Goal: Task Accomplishment & Management: Manage account settings

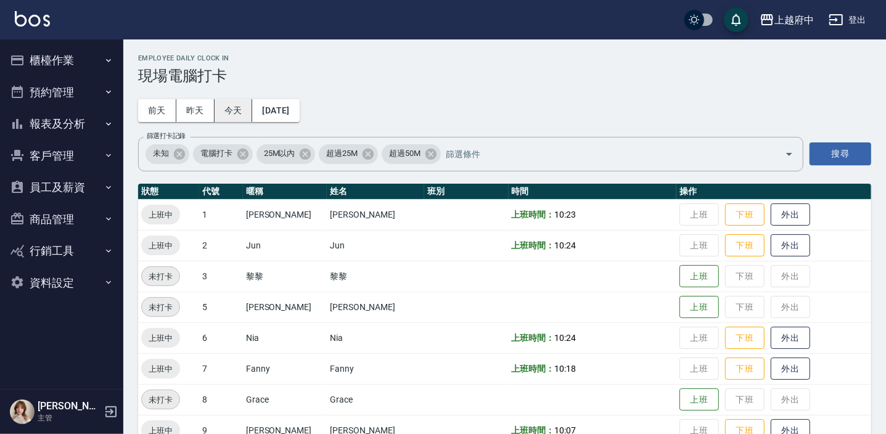
click at [237, 119] on button "今天" at bounding box center [234, 110] width 38 height 23
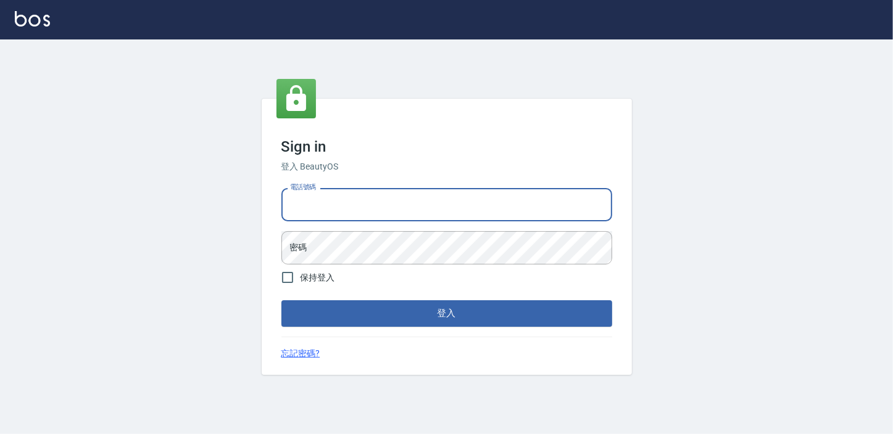
click at [339, 192] on input "電話號碼" at bounding box center [446, 204] width 331 height 33
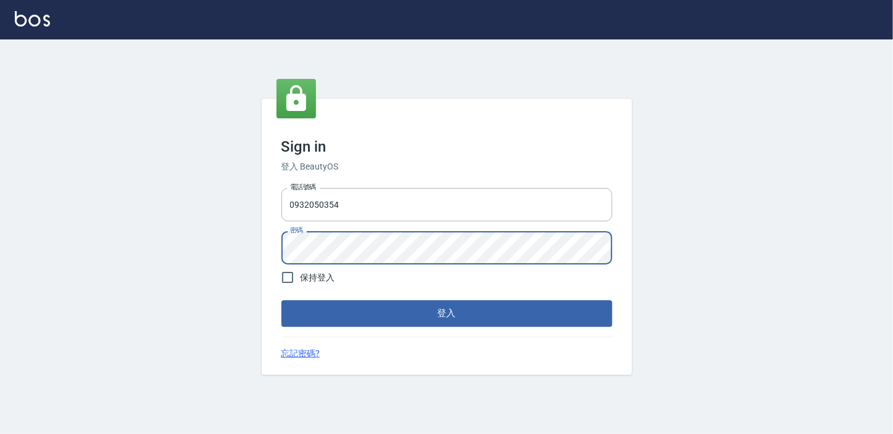
click at [281, 300] on button "登入" at bounding box center [446, 313] width 331 height 26
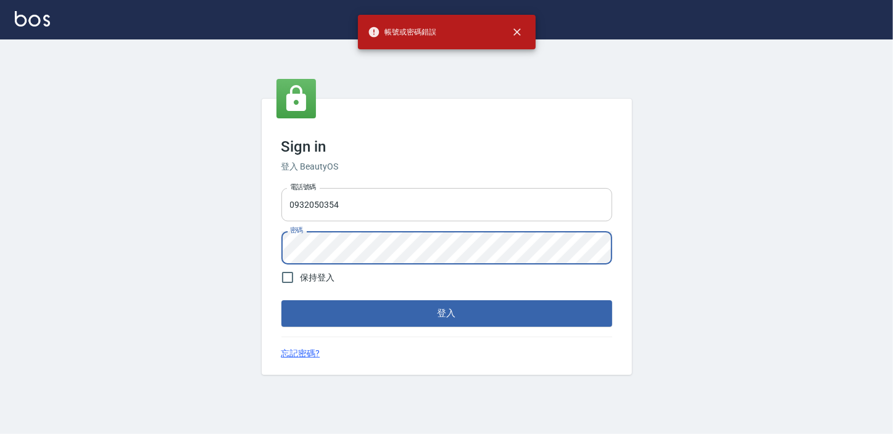
click at [435, 214] on input "0932050354" at bounding box center [446, 204] width 331 height 33
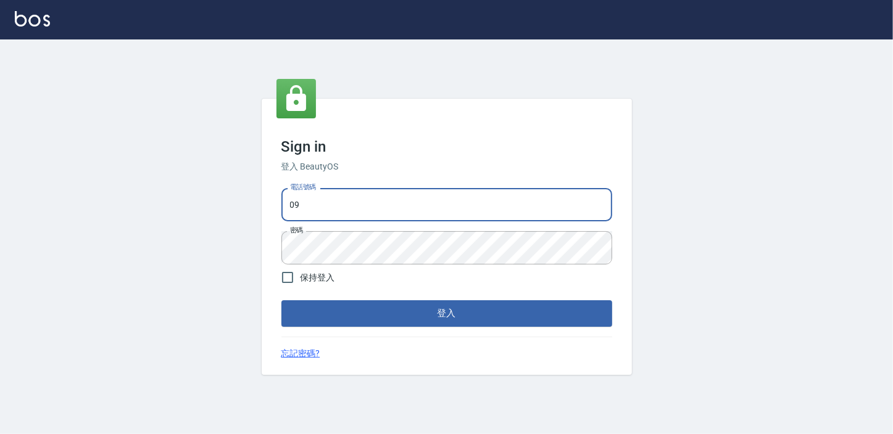
type input "0"
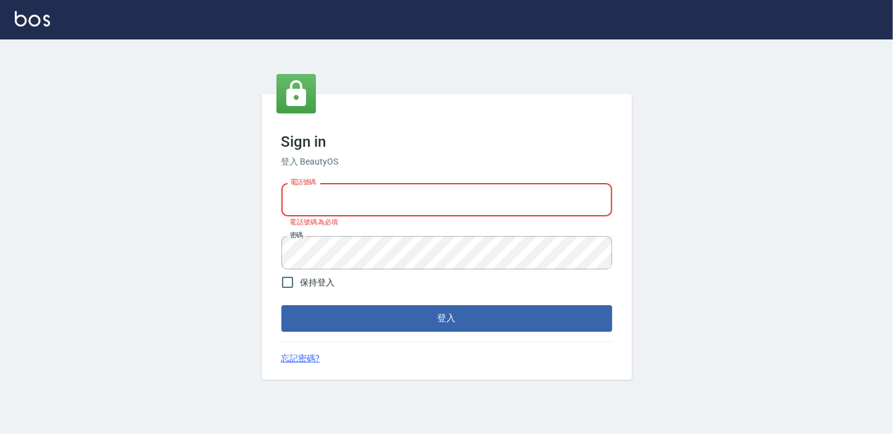
click at [329, 196] on input "電話號碼" at bounding box center [446, 199] width 331 height 33
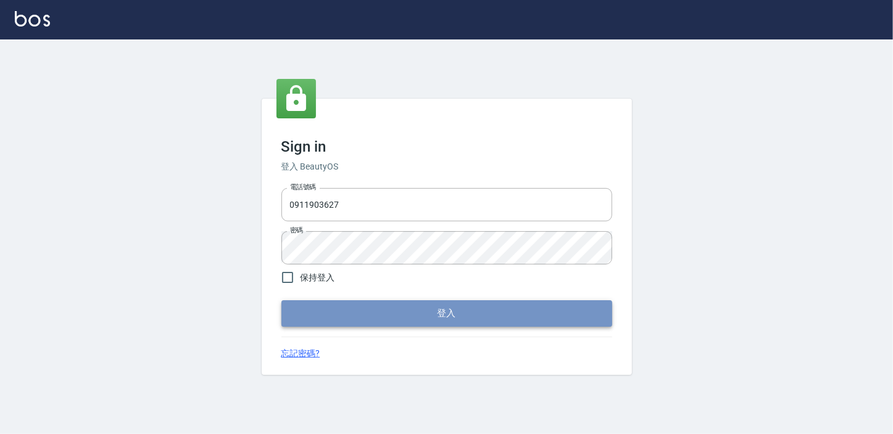
click at [354, 303] on button "登入" at bounding box center [446, 313] width 331 height 26
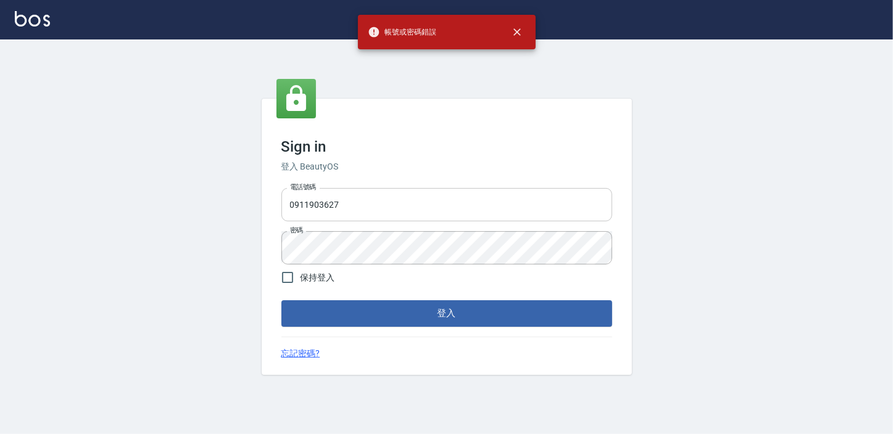
click at [350, 216] on input "0911903627" at bounding box center [446, 204] width 331 height 33
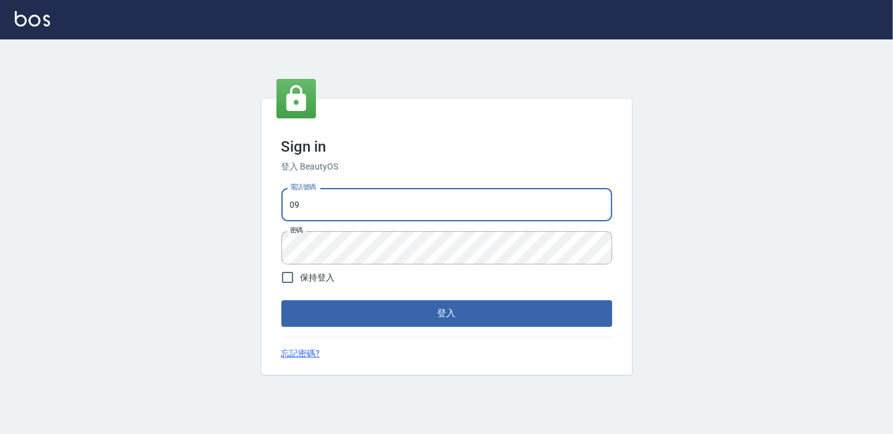
type input "0"
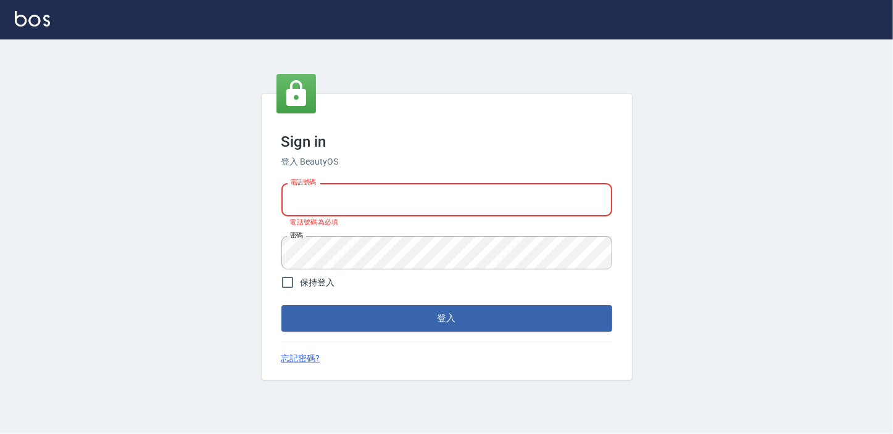
click at [355, 208] on input "電話號碼" at bounding box center [446, 199] width 331 height 33
type input "0911903627"
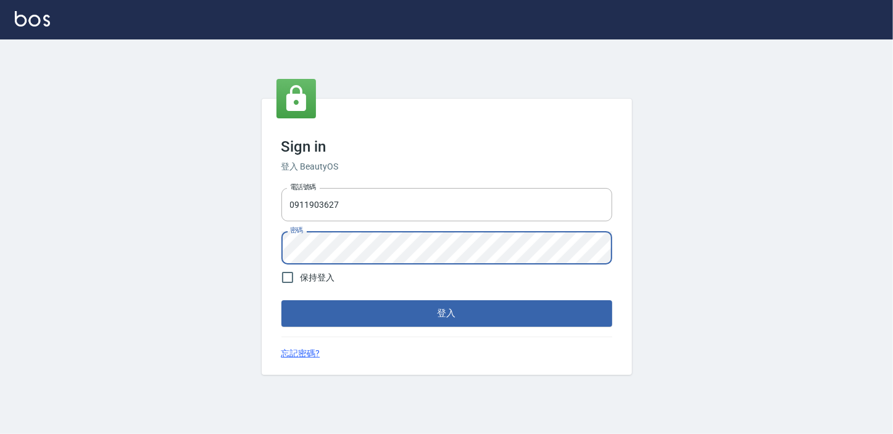
click at [281, 300] on button "登入" at bounding box center [446, 313] width 331 height 26
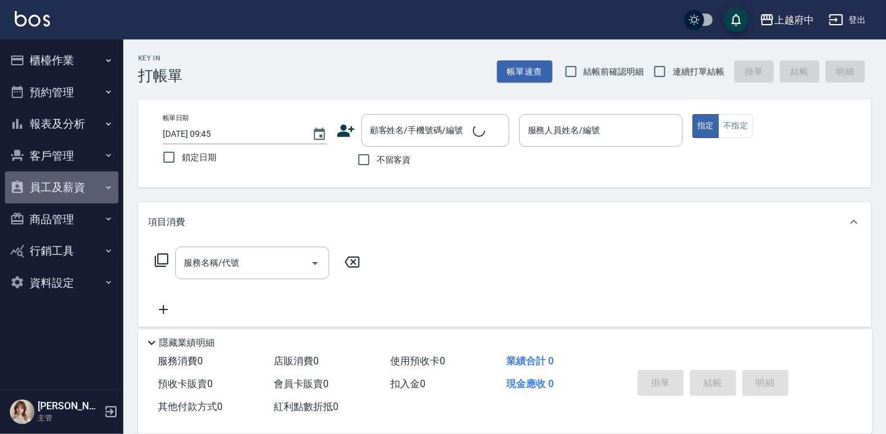
click at [65, 186] on button "員工及薪資" at bounding box center [61, 187] width 113 height 32
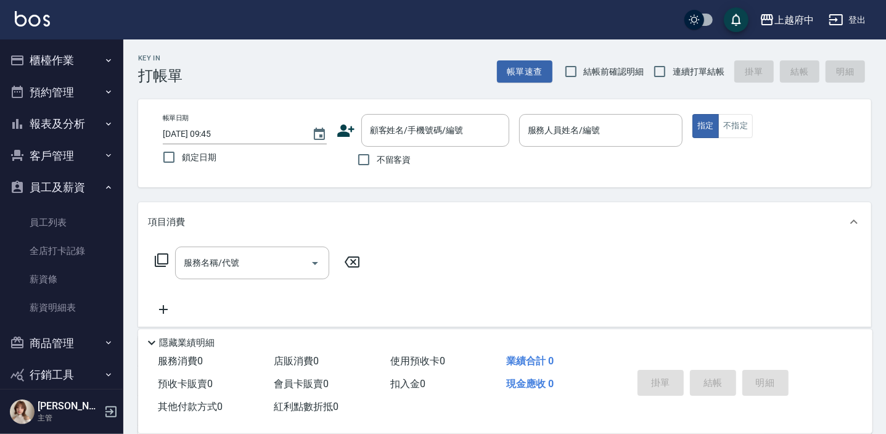
click at [65, 186] on button "員工及薪資" at bounding box center [61, 187] width 113 height 32
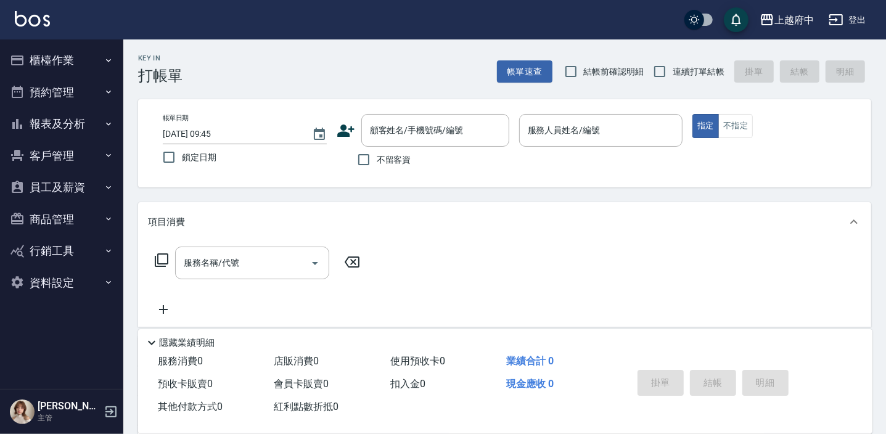
click at [81, 221] on button "商品管理" at bounding box center [61, 220] width 113 height 32
click at [86, 153] on button "客戶管理" at bounding box center [61, 156] width 113 height 32
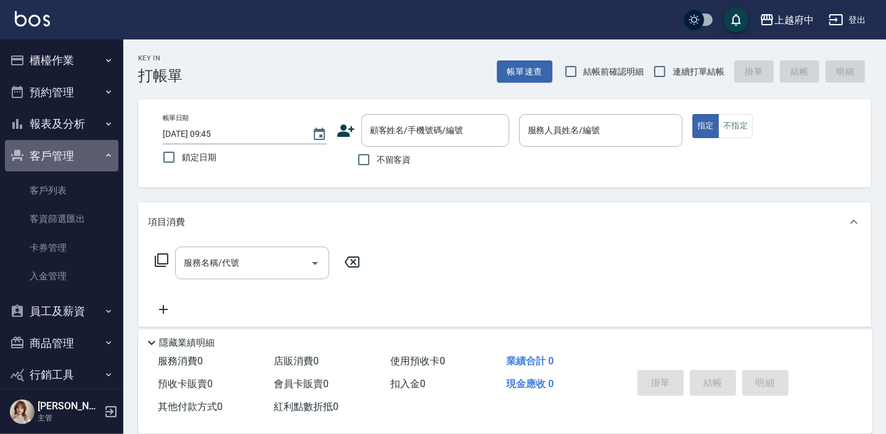
click at [86, 153] on button "客戶管理" at bounding box center [61, 156] width 113 height 32
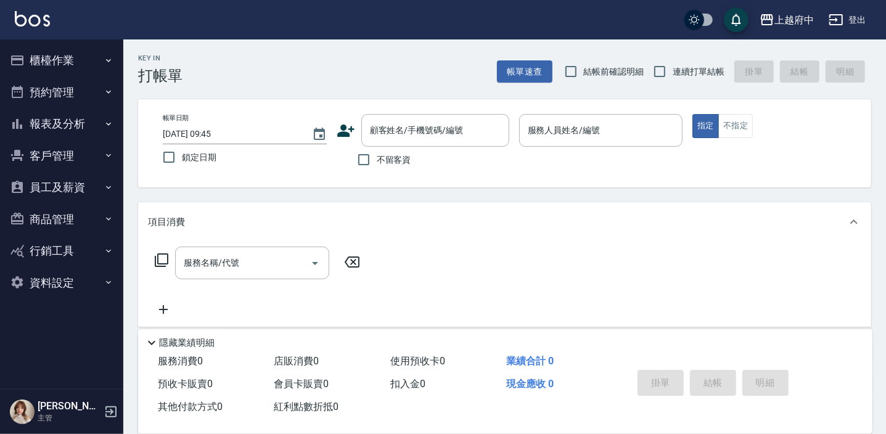
click at [73, 108] on button "報表及分析" at bounding box center [61, 124] width 113 height 32
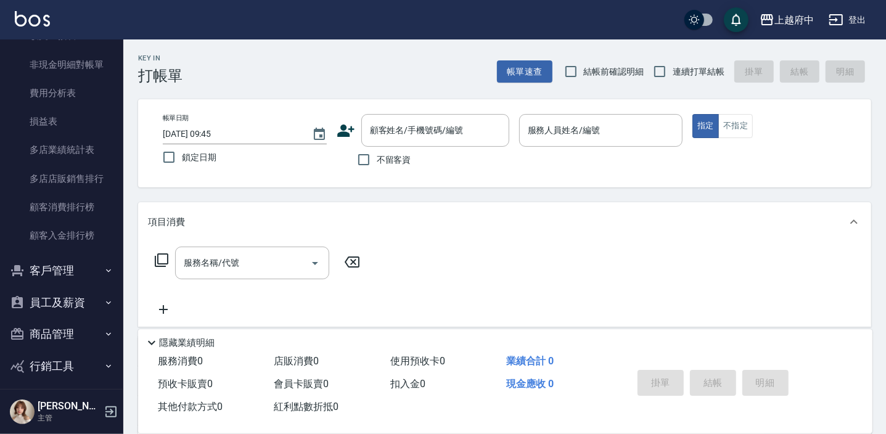
scroll to position [1160, 0]
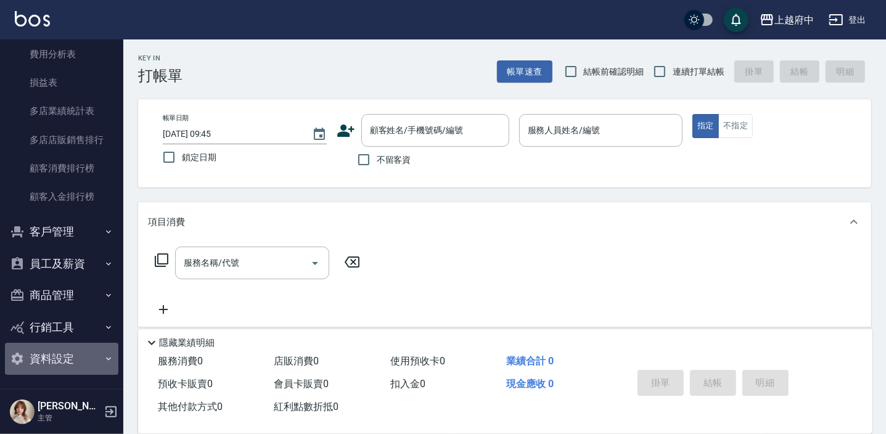
click at [70, 347] on button "資料設定" at bounding box center [61, 359] width 113 height 32
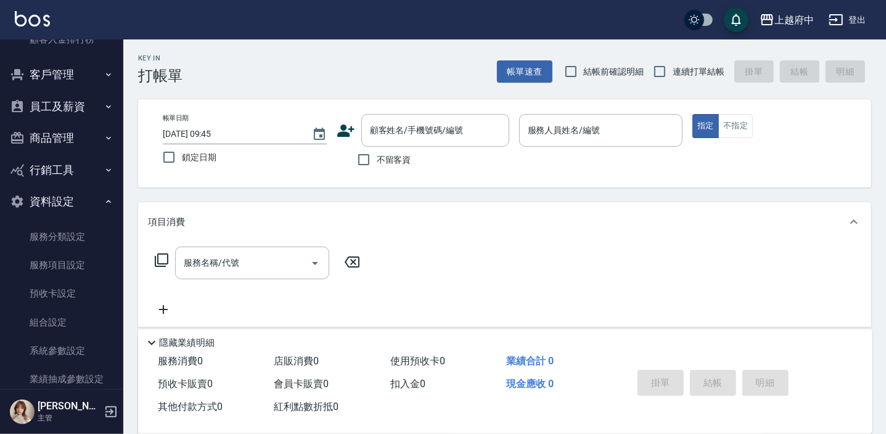
scroll to position [1329, 0]
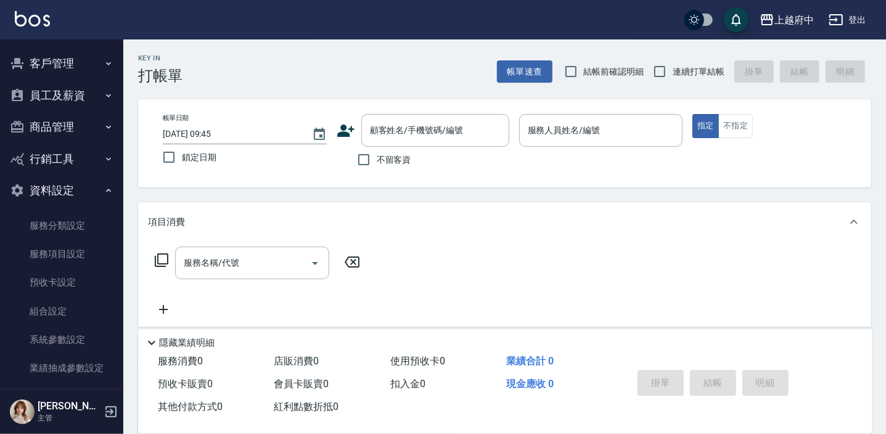
click at [80, 187] on button "資料設定" at bounding box center [61, 191] width 113 height 32
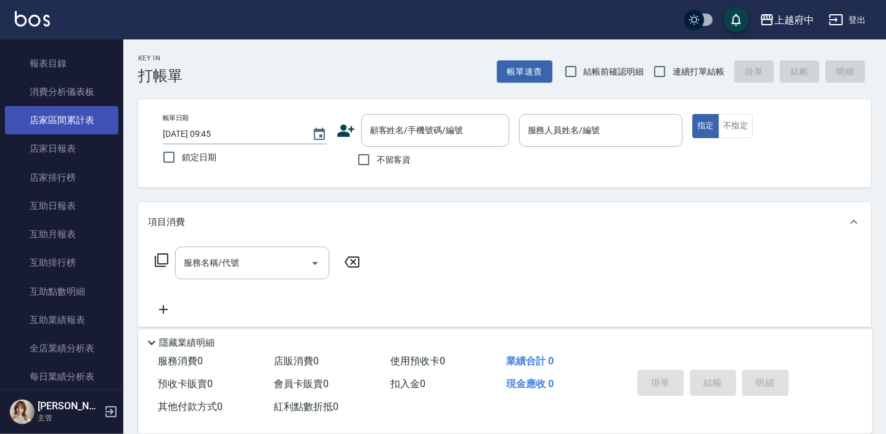
scroll to position [0, 0]
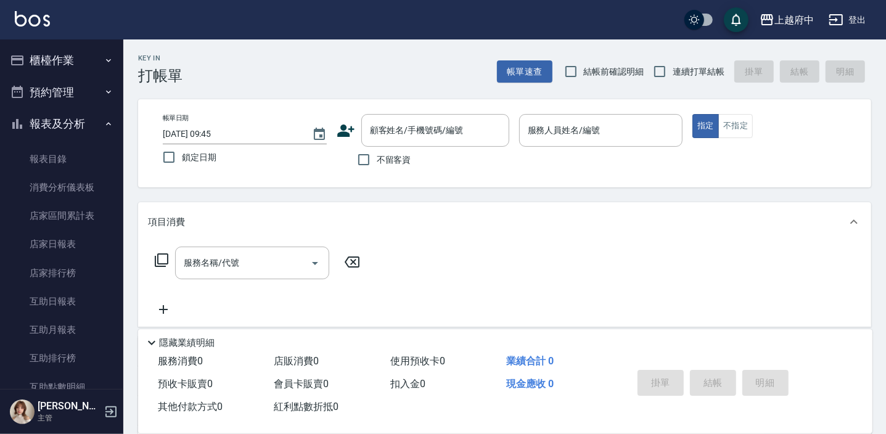
click at [89, 84] on button "預約管理" at bounding box center [61, 92] width 113 height 32
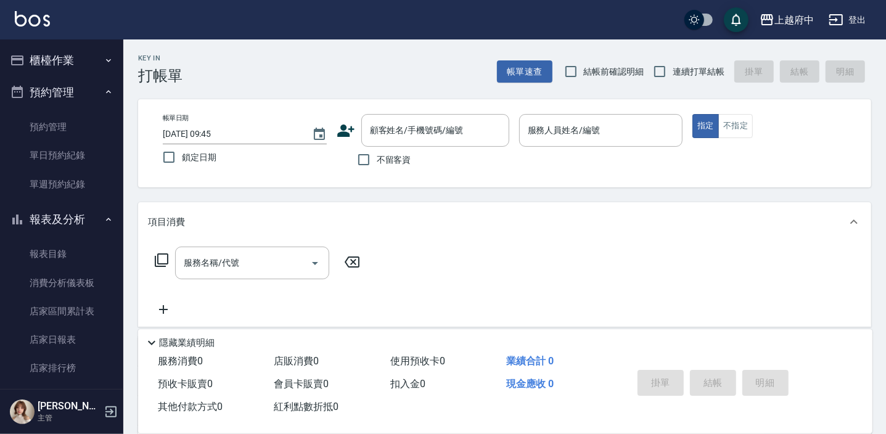
click at [94, 59] on button "櫃檯作業" at bounding box center [61, 60] width 113 height 32
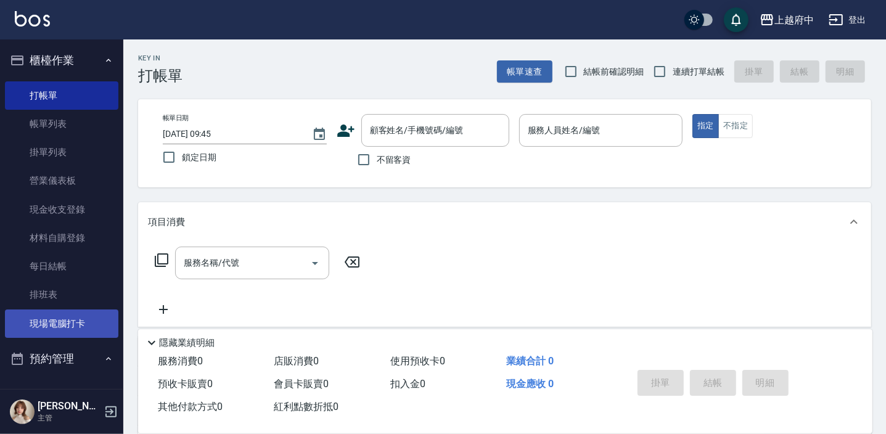
click at [54, 320] on link "現場電腦打卡" at bounding box center [61, 324] width 113 height 28
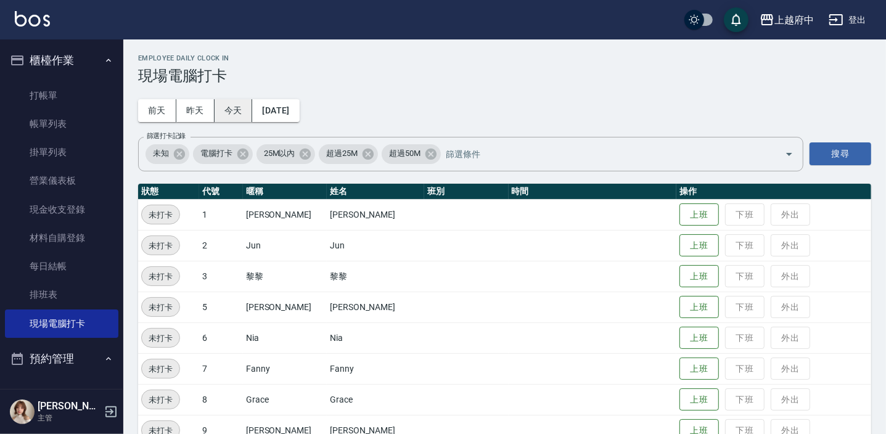
click at [228, 110] on button "今天" at bounding box center [234, 110] width 38 height 23
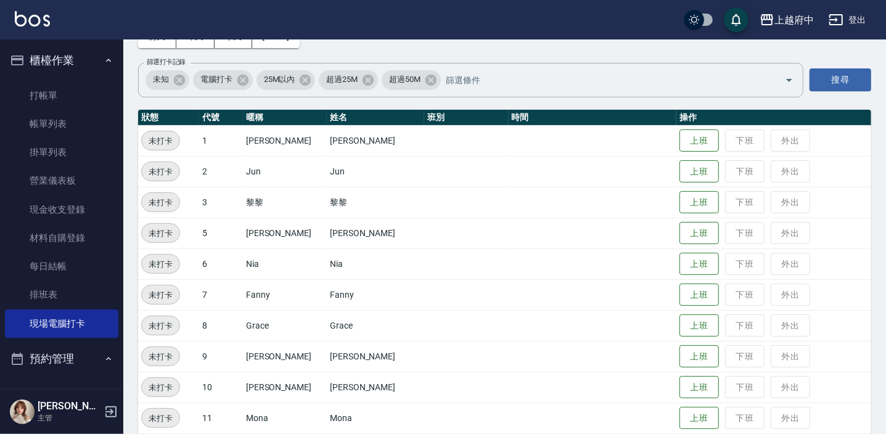
scroll to position [168, 0]
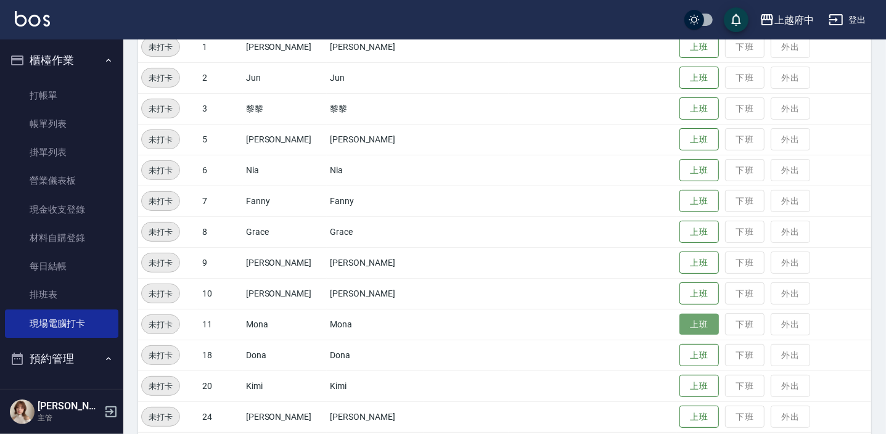
click at [680, 328] on button "上班" at bounding box center [699, 325] width 39 height 22
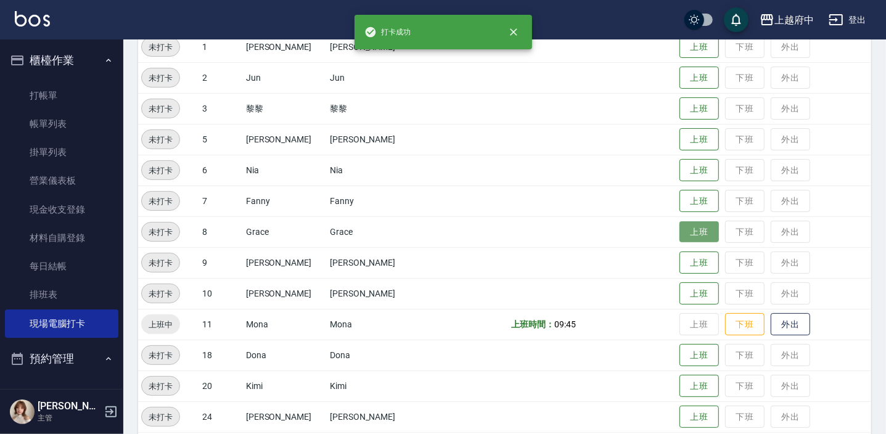
click at [689, 234] on button "上班" at bounding box center [699, 232] width 39 height 22
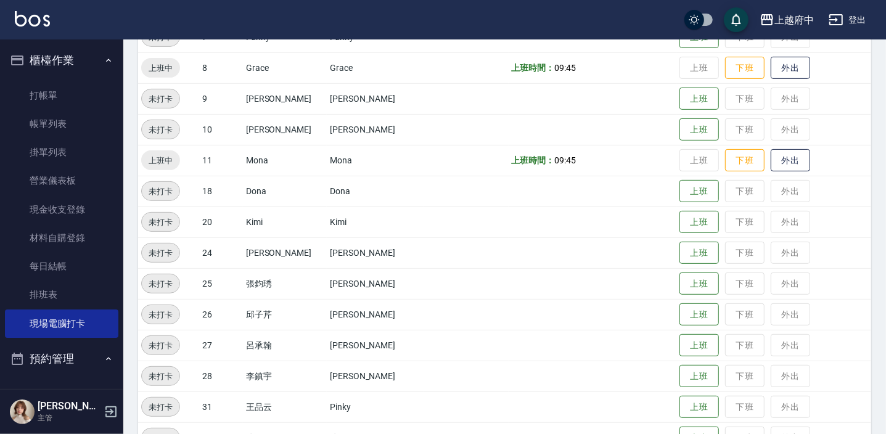
scroll to position [336, 0]
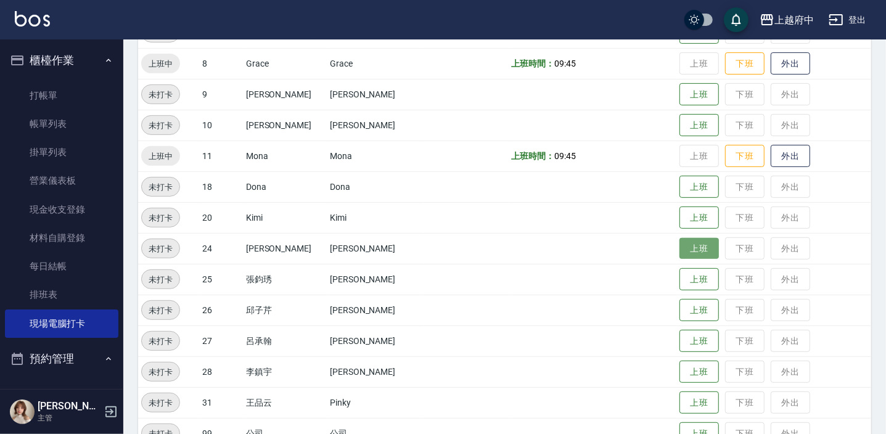
click at [692, 253] on button "上班" at bounding box center [699, 249] width 39 height 22
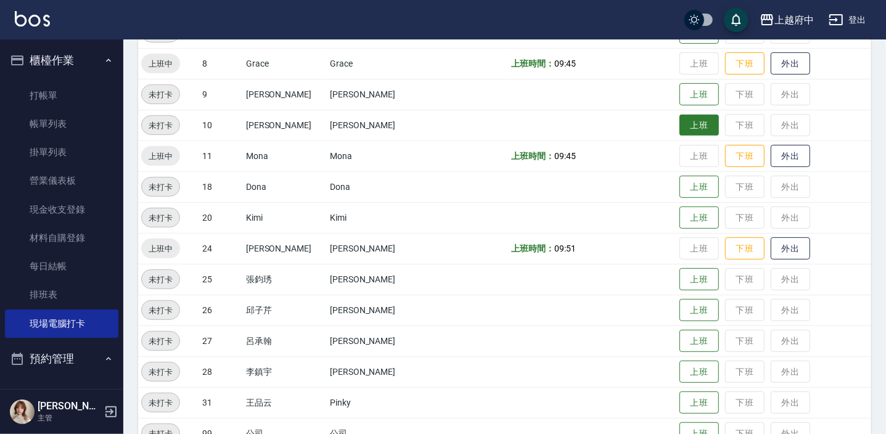
click at [688, 120] on button "上班" at bounding box center [699, 126] width 39 height 22
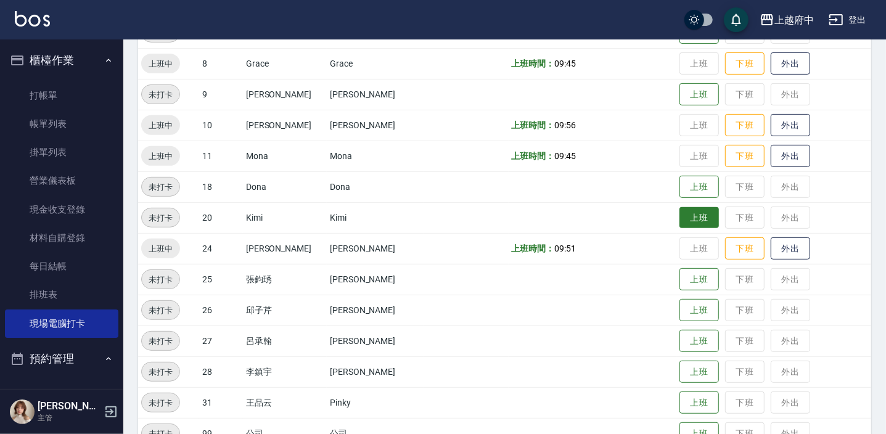
click at [680, 213] on button "上班" at bounding box center [699, 218] width 39 height 22
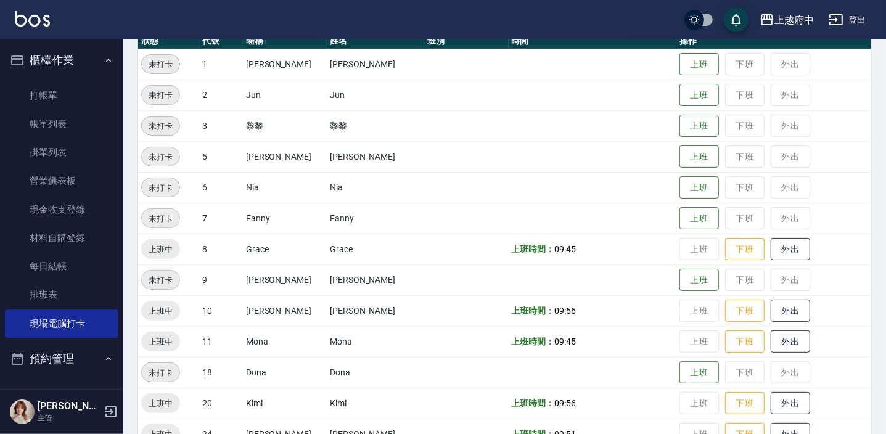
scroll to position [168, 0]
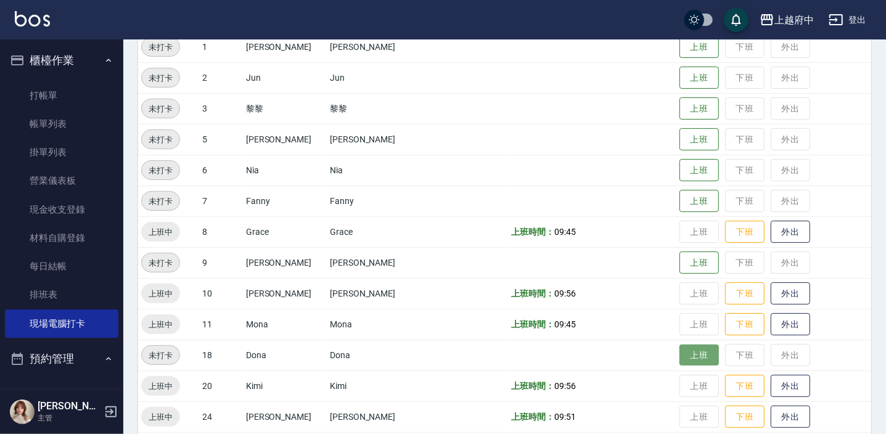
click at [689, 354] on button "上班" at bounding box center [699, 356] width 39 height 22
click at [609, 229] on td "上班時間： 09:45" at bounding box center [593, 231] width 168 height 31
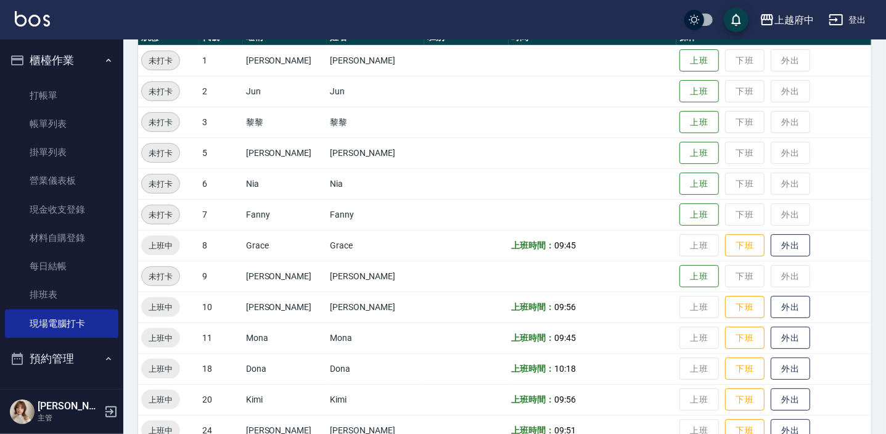
scroll to position [0, 0]
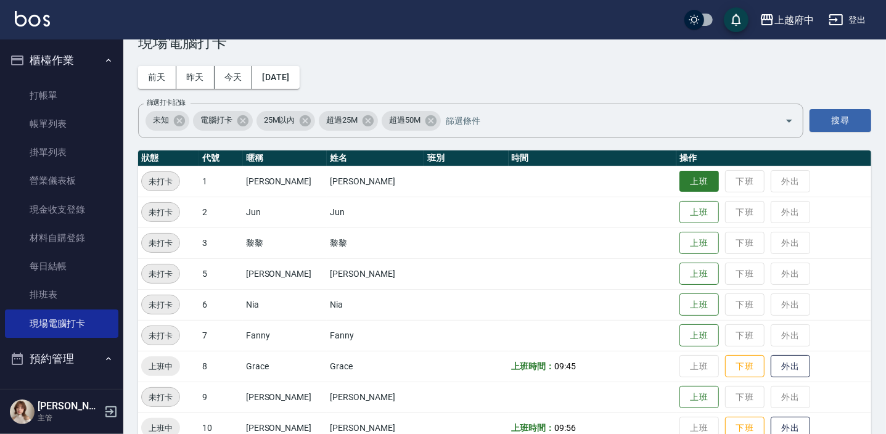
click at [683, 192] on button "上班" at bounding box center [699, 182] width 39 height 22
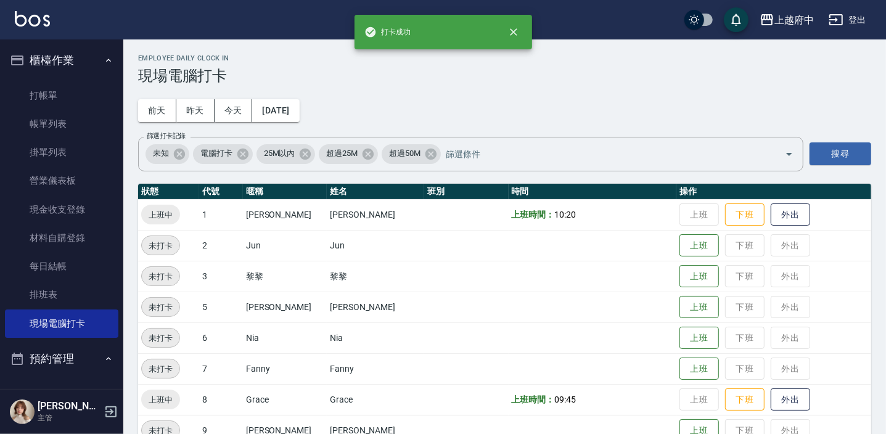
click at [683, 197] on th "操作" at bounding box center [774, 192] width 195 height 16
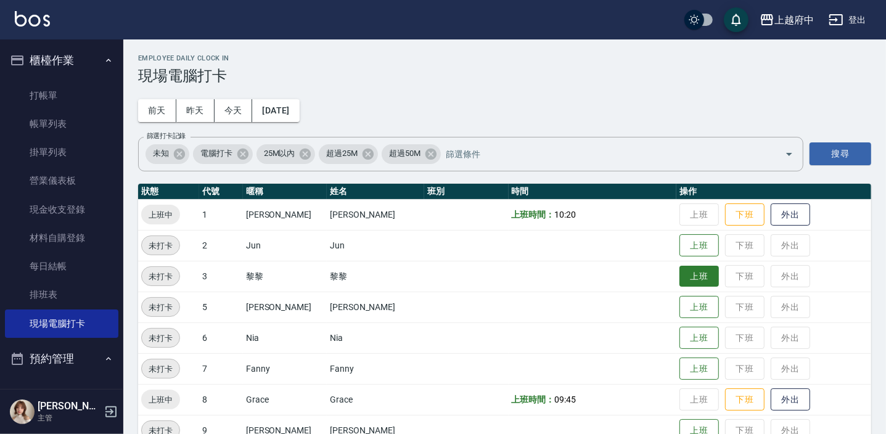
click at [682, 279] on button "上班" at bounding box center [699, 277] width 39 height 22
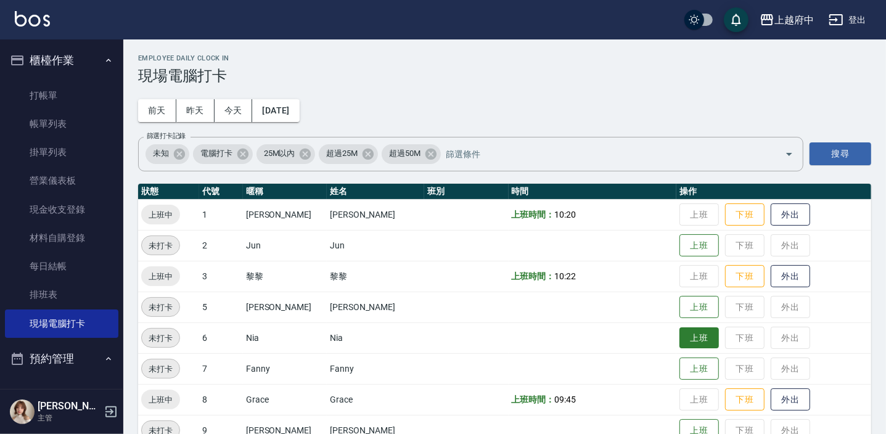
click at [680, 346] on button "上班" at bounding box center [699, 339] width 39 height 22
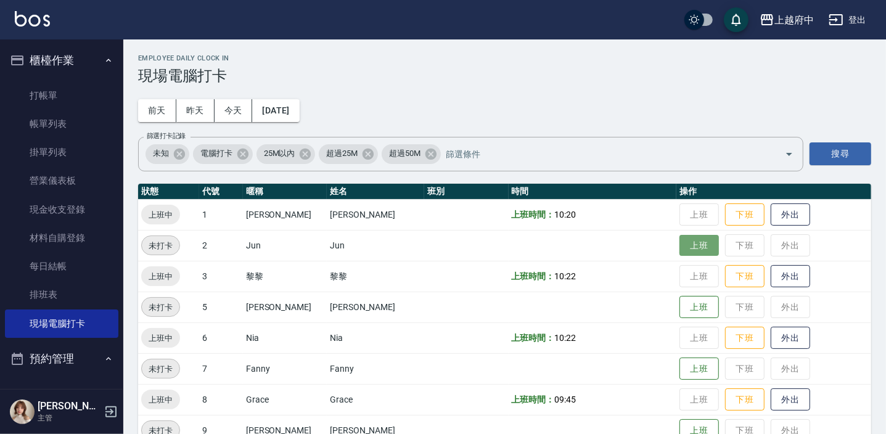
click at [680, 244] on button "上班" at bounding box center [699, 246] width 39 height 22
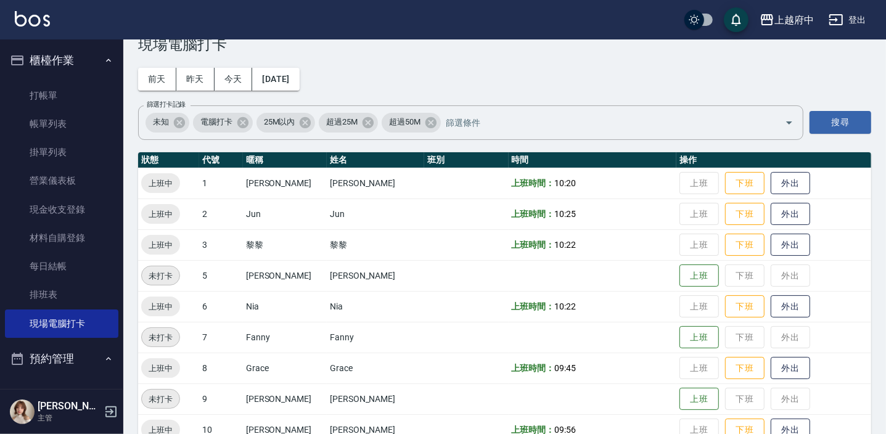
scroll to position [56, 0]
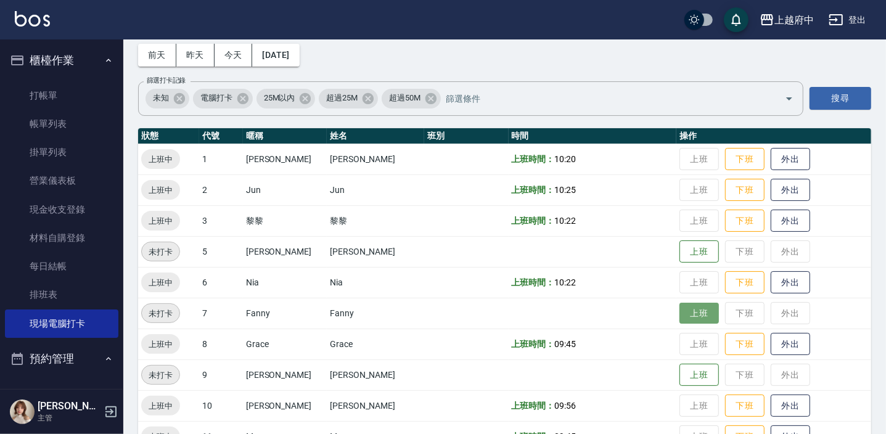
click at [680, 315] on button "上班" at bounding box center [699, 314] width 39 height 22
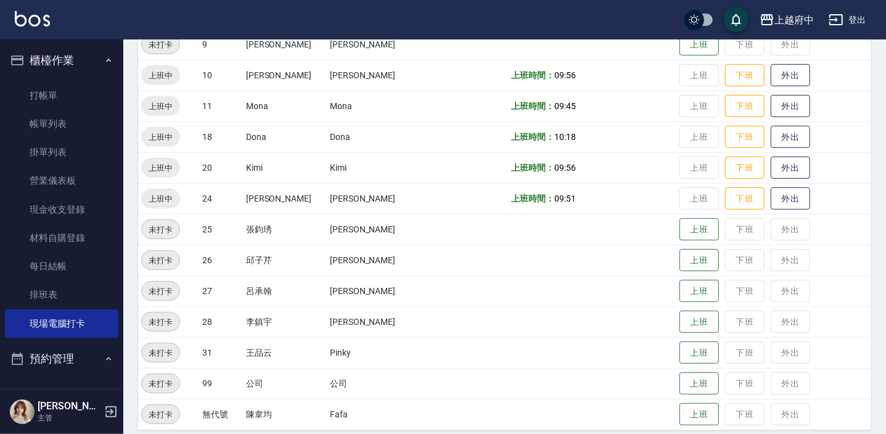
scroll to position [397, 0]
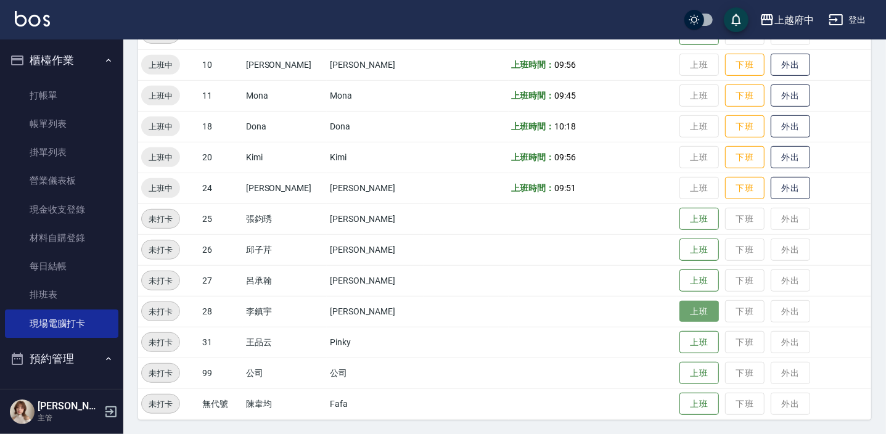
click at [683, 312] on button "上班" at bounding box center [699, 312] width 39 height 22
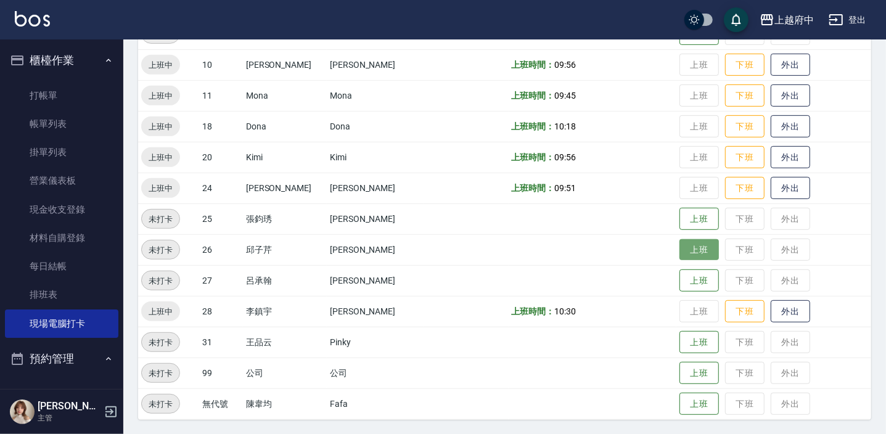
click at [696, 252] on button "上班" at bounding box center [699, 250] width 39 height 22
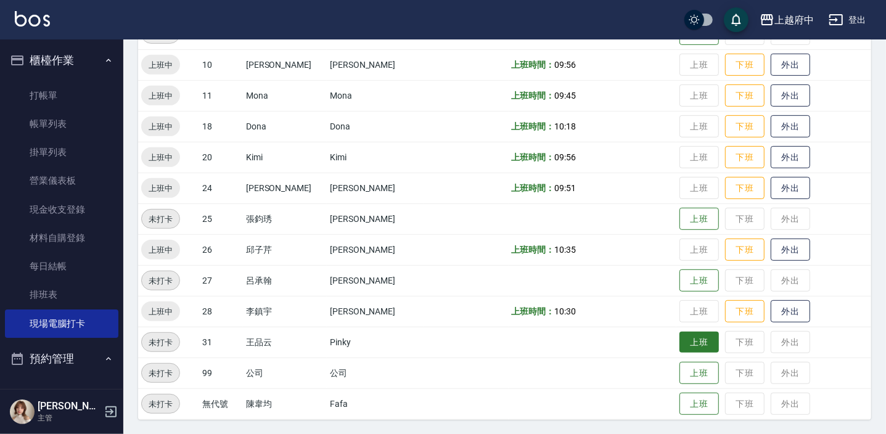
click at [687, 348] on button "上班" at bounding box center [699, 343] width 39 height 22
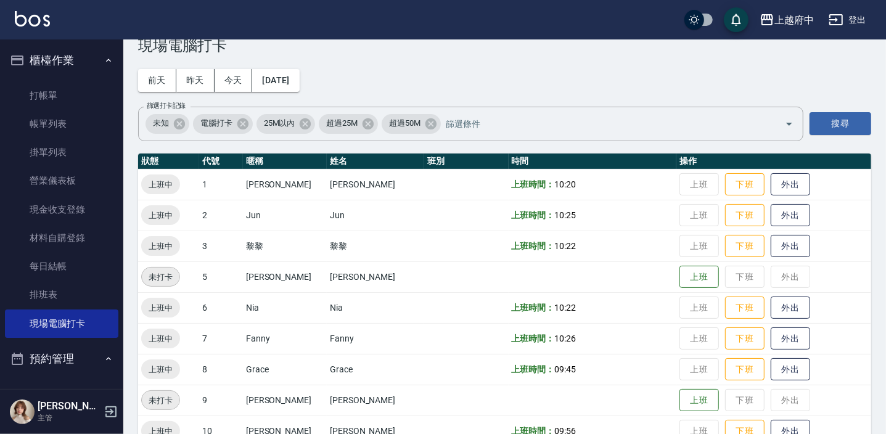
scroll to position [0, 0]
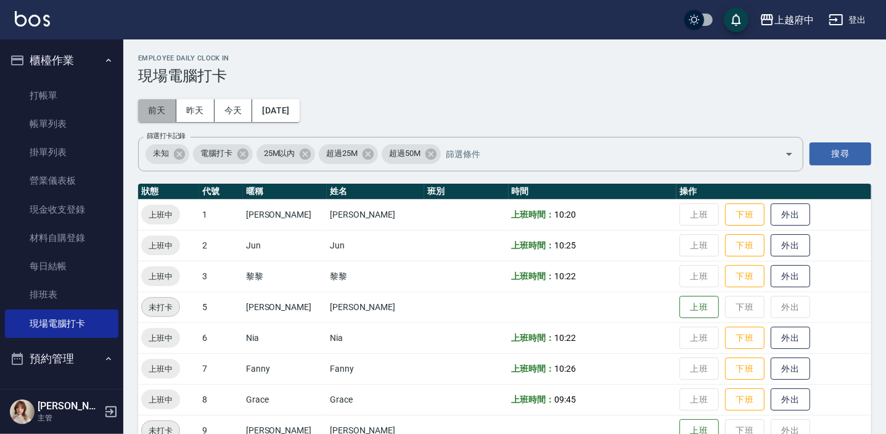
click at [164, 105] on button "前天" at bounding box center [157, 110] width 38 height 23
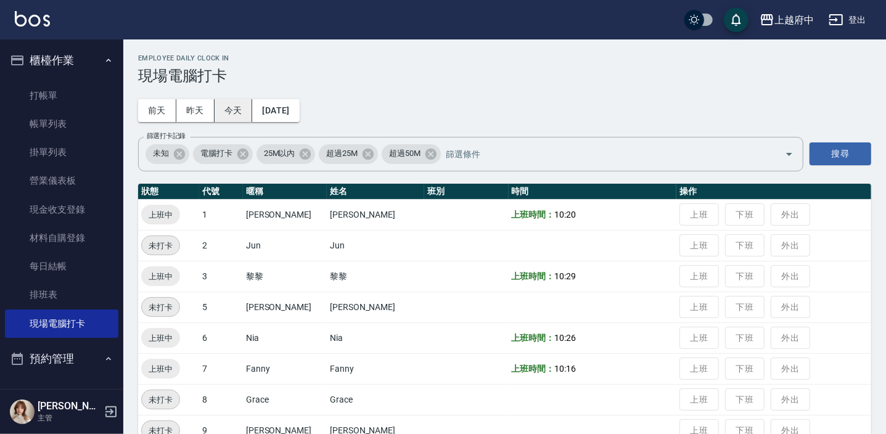
click at [220, 111] on button "今天" at bounding box center [234, 110] width 38 height 23
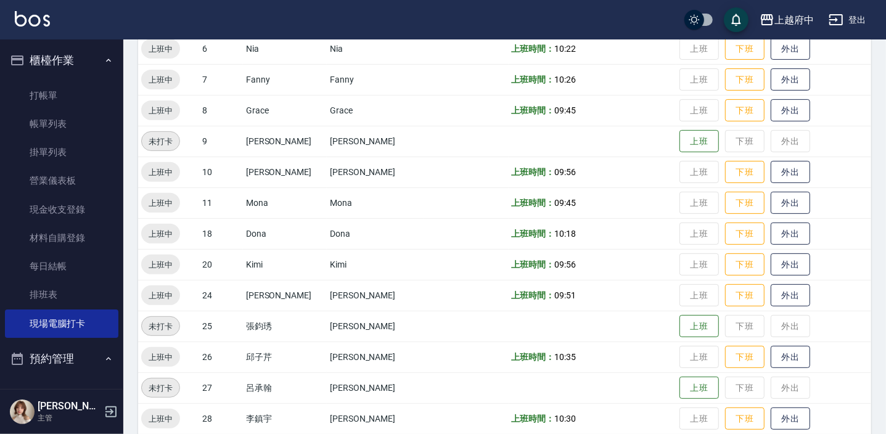
scroll to position [397, 0]
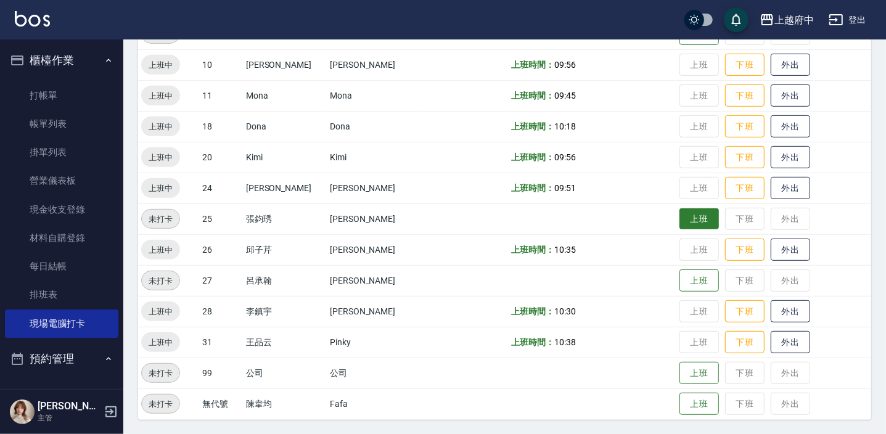
click at [687, 208] on button "上班" at bounding box center [699, 219] width 39 height 22
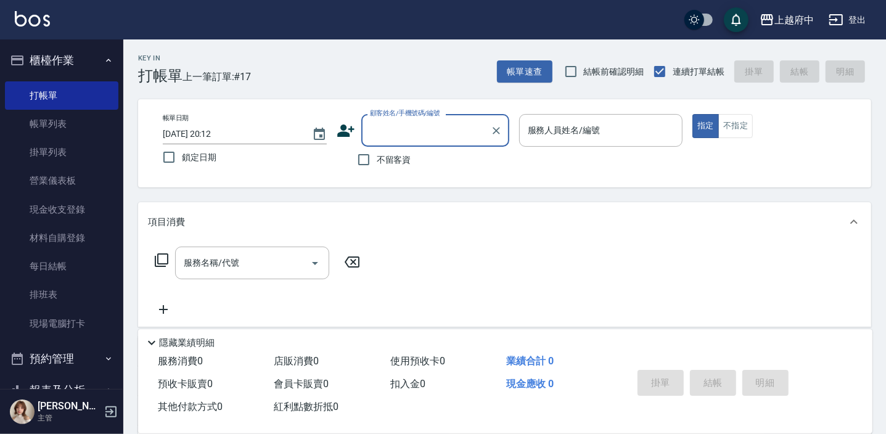
click at [69, 51] on button "櫃檯作業" at bounding box center [61, 60] width 113 height 32
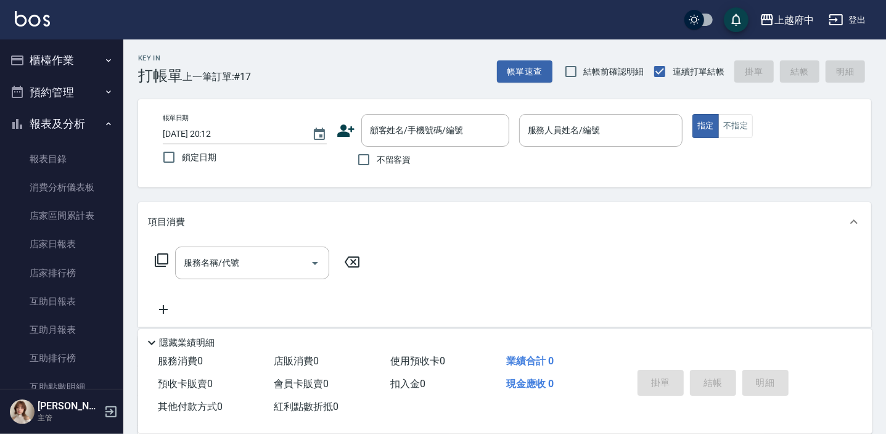
click at [64, 113] on button "報表及分析" at bounding box center [61, 124] width 113 height 32
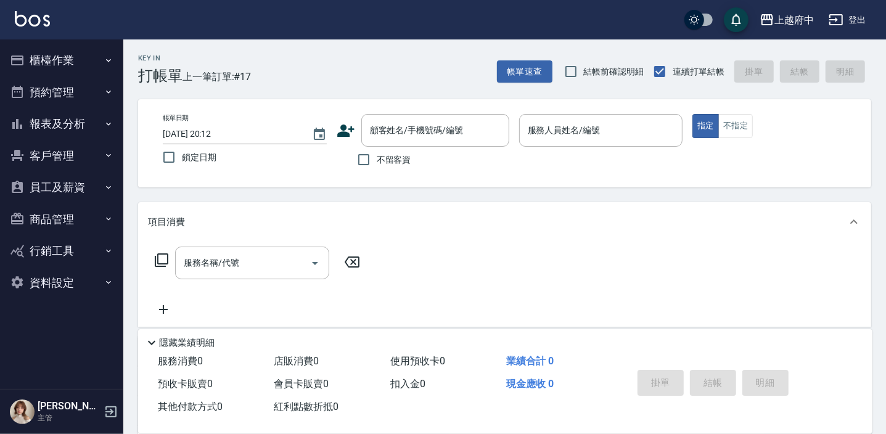
click at [58, 157] on button "客戶管理" at bounding box center [61, 156] width 113 height 32
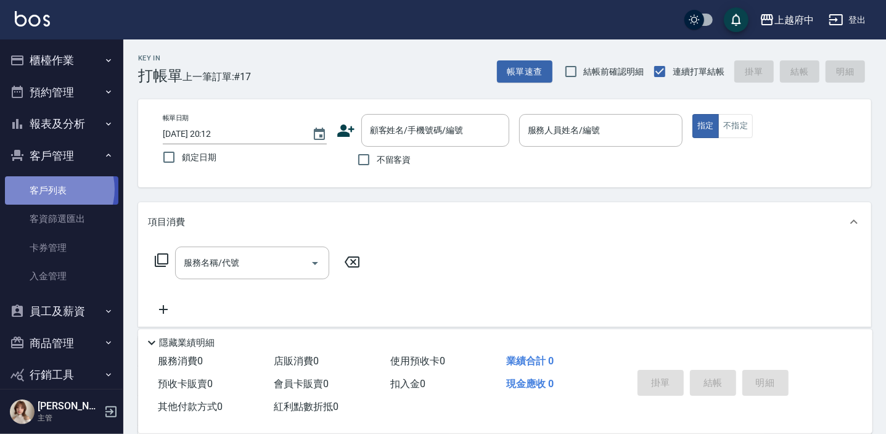
click at [51, 189] on link "客戶列表" at bounding box center [61, 190] width 113 height 28
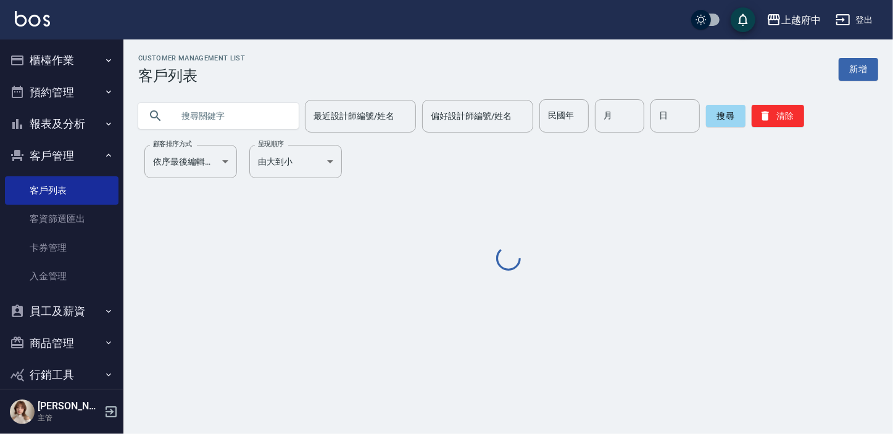
click at [198, 118] on input "text" at bounding box center [231, 115] width 116 height 33
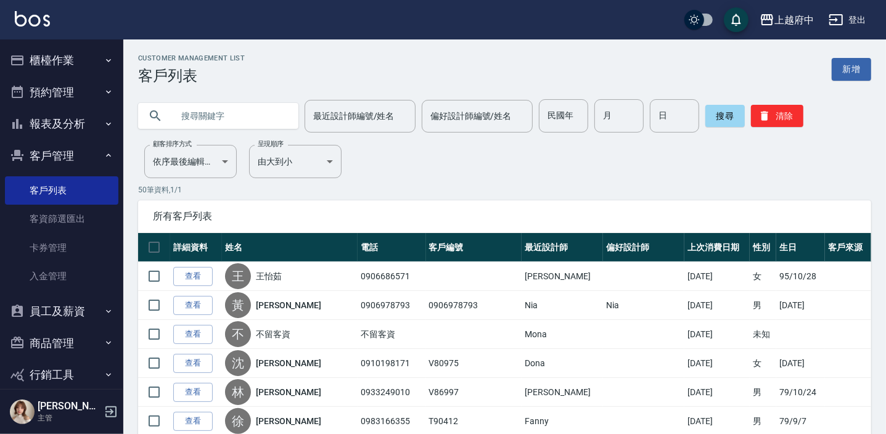
paste input "[PERSON_NAME]"
type input "[PERSON_NAME]"
click at [735, 110] on button "搜尋" at bounding box center [725, 116] width 39 height 22
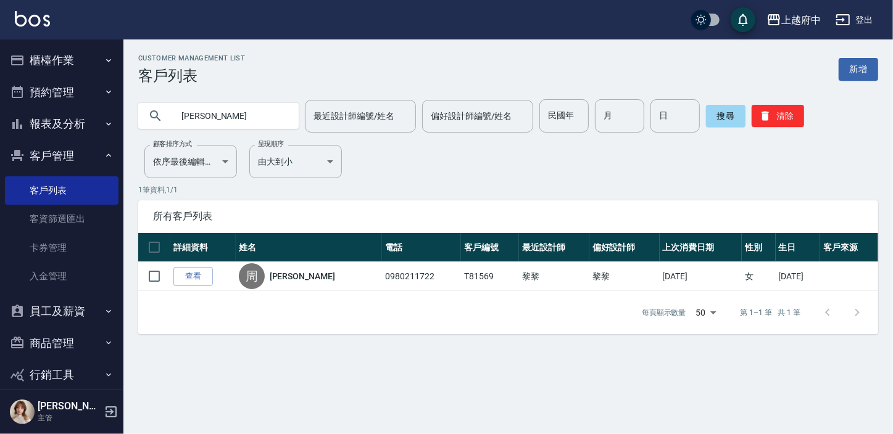
click at [197, 274] on link "查看" at bounding box center [192, 276] width 39 height 19
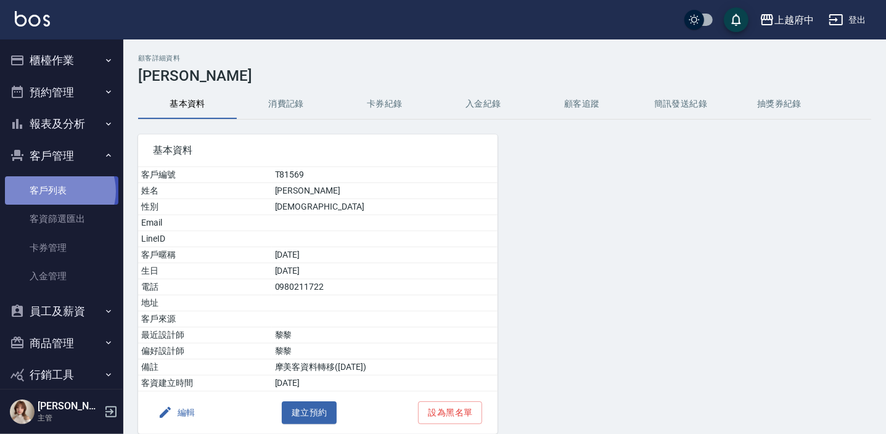
click at [59, 191] on link "客戶列表" at bounding box center [61, 190] width 113 height 28
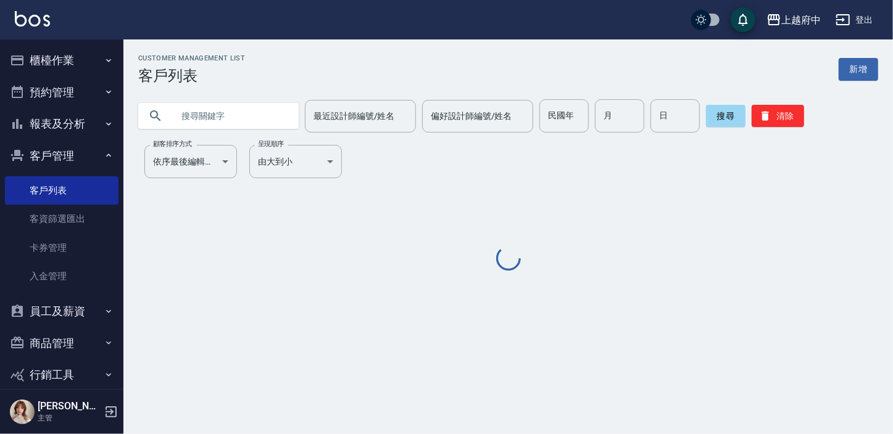
click at [59, 59] on button "櫃檯作業" at bounding box center [61, 60] width 113 height 32
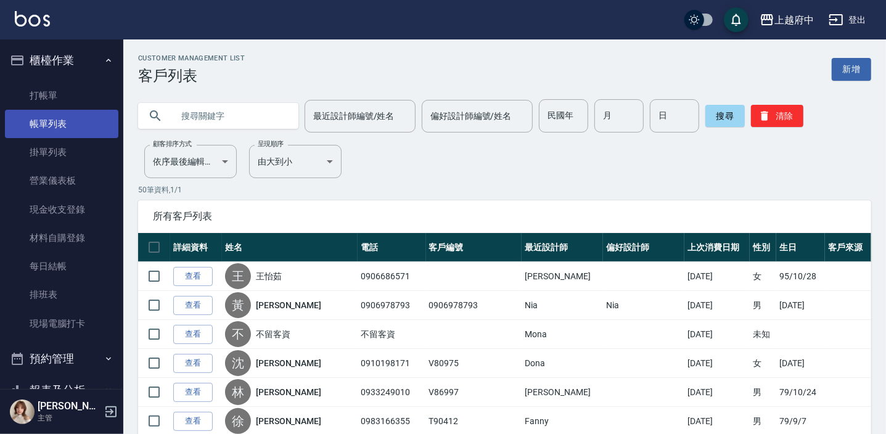
click at [49, 123] on link "帳單列表" at bounding box center [61, 124] width 113 height 28
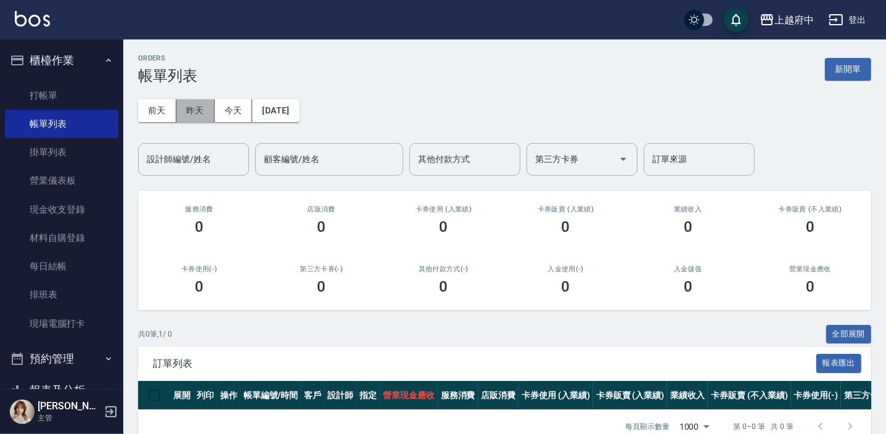
click at [196, 105] on button "昨天" at bounding box center [195, 110] width 38 height 23
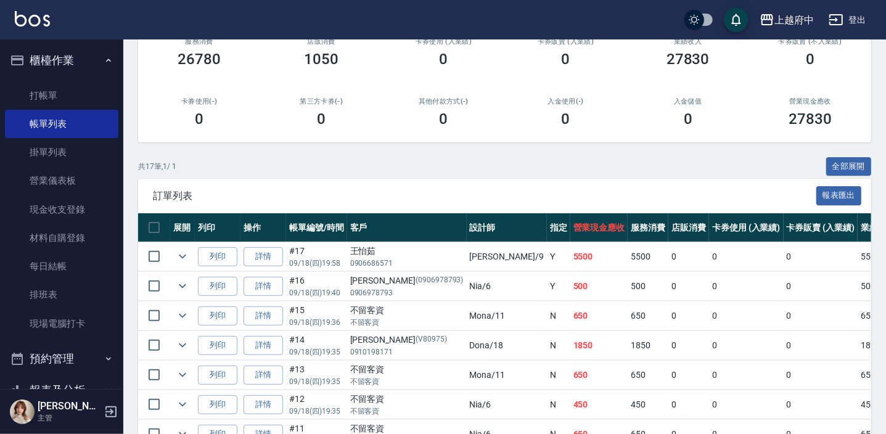
scroll to position [224, 0]
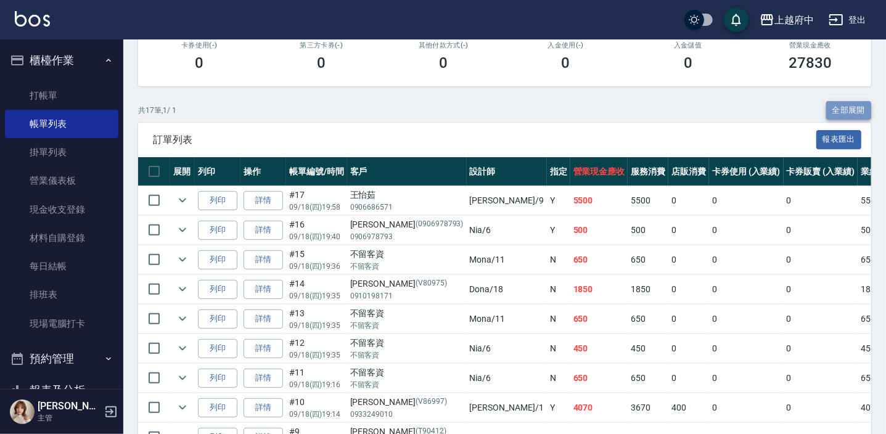
click at [839, 107] on button "全部展開" at bounding box center [850, 110] width 46 height 19
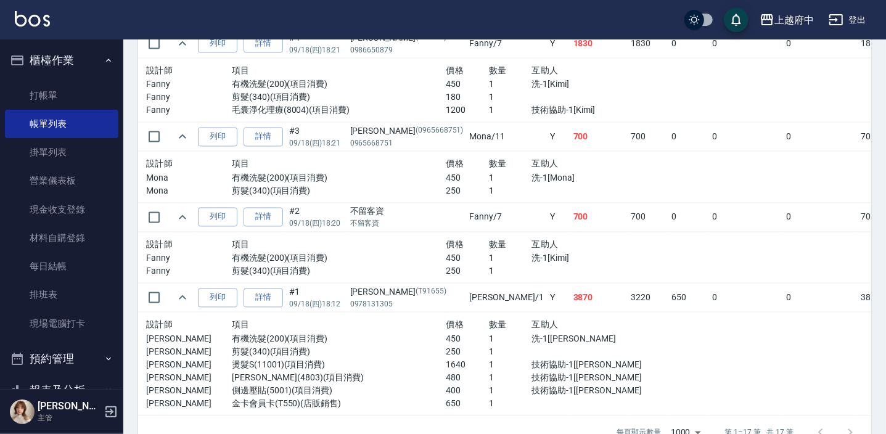
scroll to position [1605, 0]
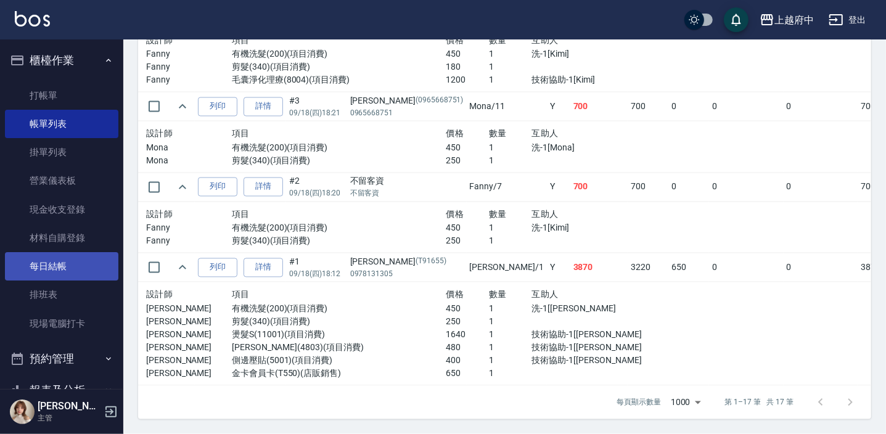
drag, startPoint x: 44, startPoint y: 269, endPoint x: 48, endPoint y: 274, distance: 7.0
click at [44, 269] on link "每日結帳" at bounding box center [61, 266] width 113 height 28
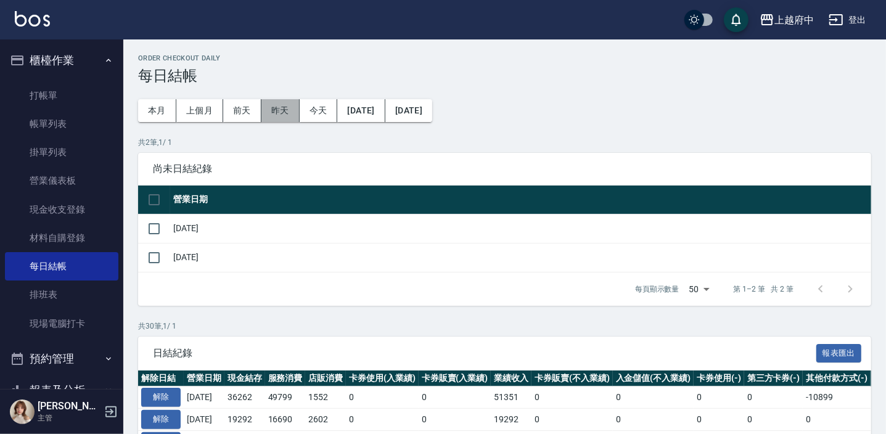
click at [284, 111] on button "昨天" at bounding box center [281, 110] width 38 height 23
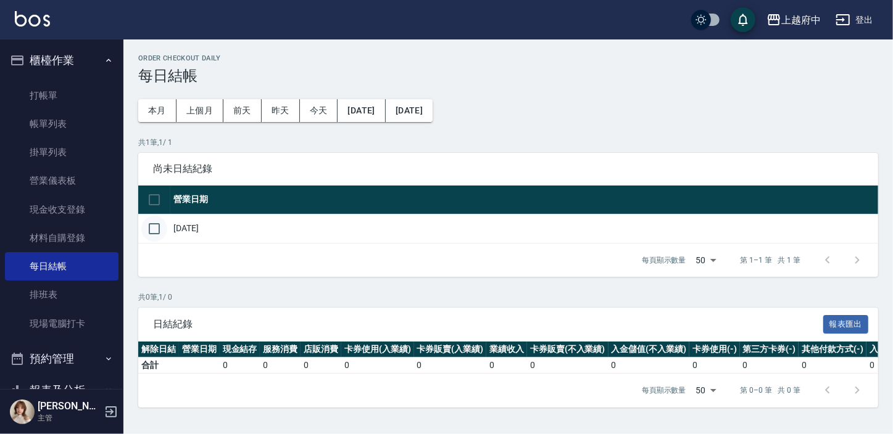
click at [157, 225] on input "checkbox" at bounding box center [154, 229] width 26 height 26
checkbox input "true"
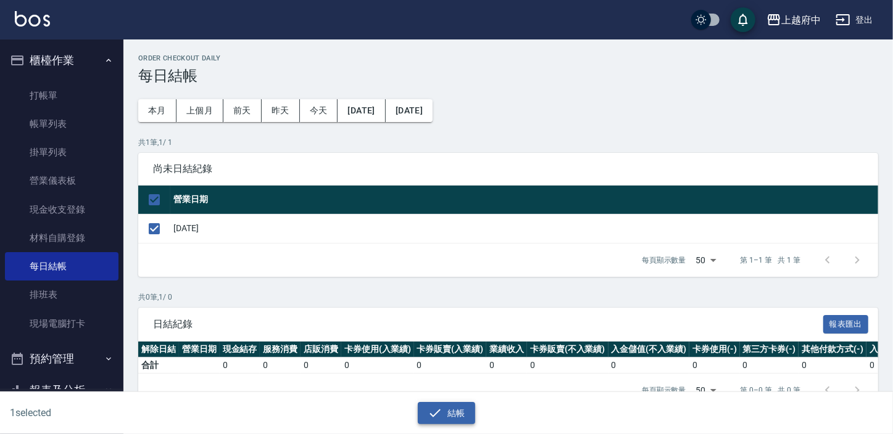
click at [457, 416] on button "結帳" at bounding box center [446, 413] width 57 height 23
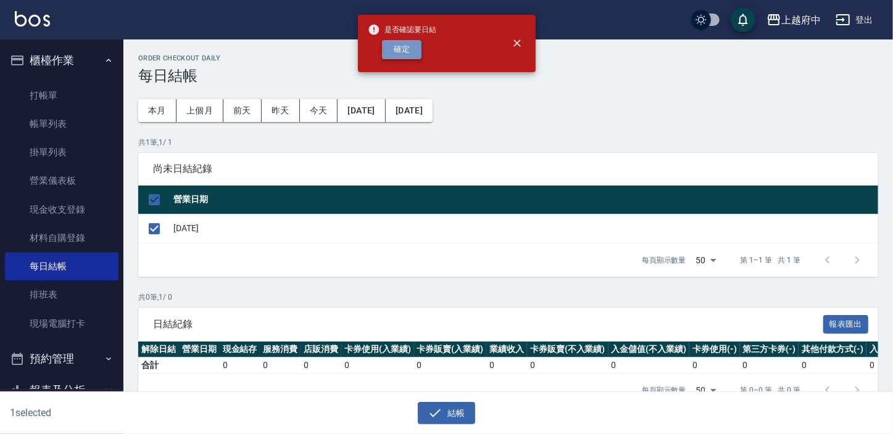
click at [408, 47] on button "確定" at bounding box center [401, 49] width 39 height 19
checkbox input "false"
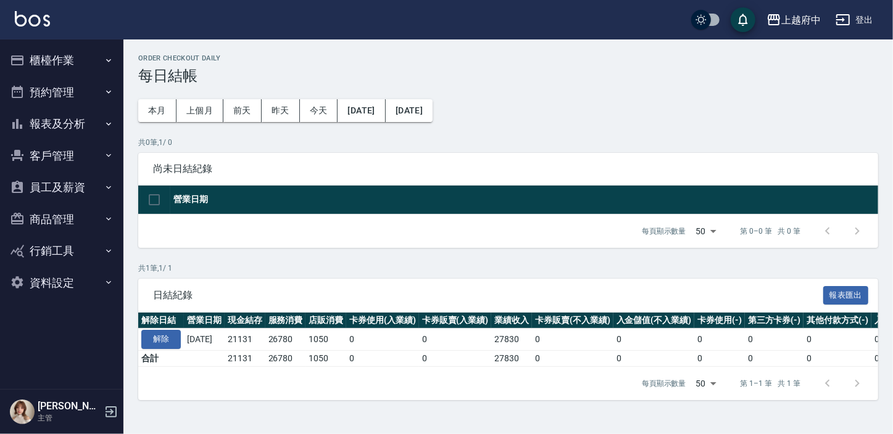
click at [65, 123] on button "報表及分析" at bounding box center [61, 124] width 113 height 32
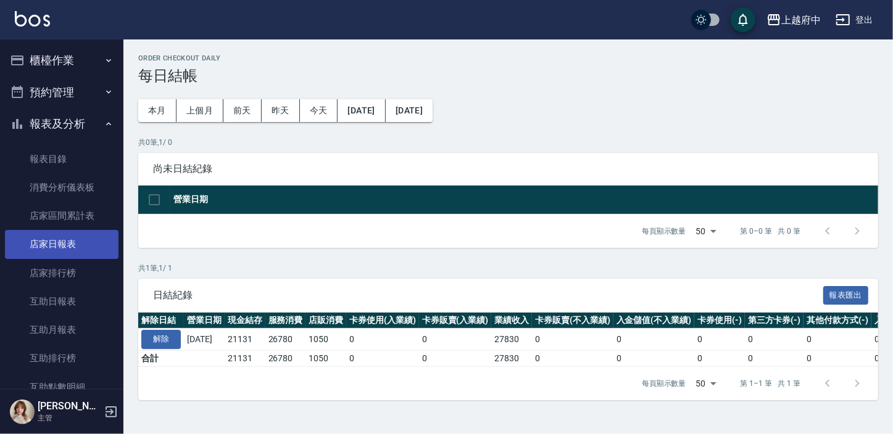
click at [62, 250] on link "店家日報表" at bounding box center [61, 244] width 113 height 28
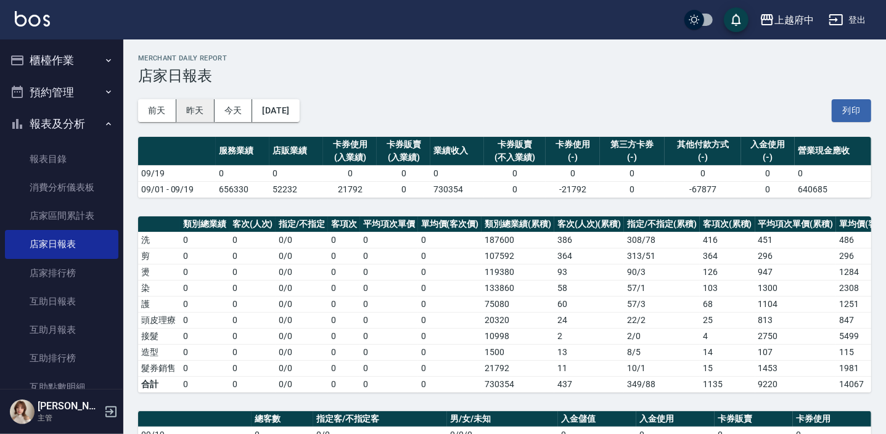
click at [183, 110] on button "昨天" at bounding box center [195, 110] width 38 height 23
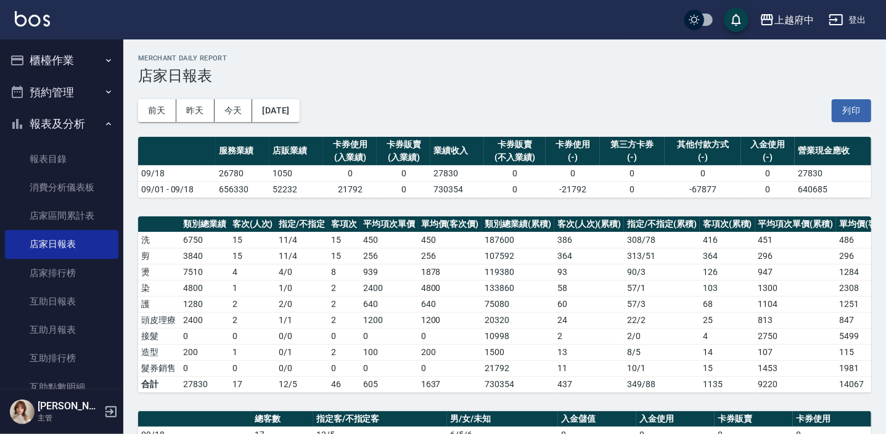
click at [67, 118] on button "報表及分析" at bounding box center [61, 124] width 113 height 32
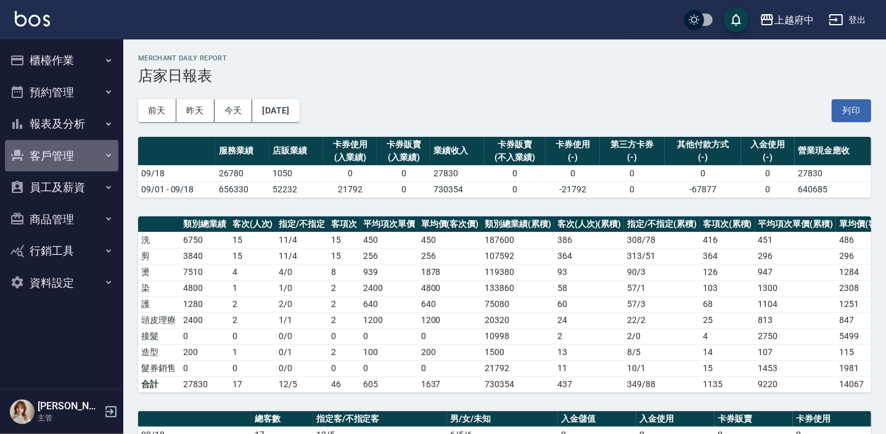
click at [54, 152] on button "客戶管理" at bounding box center [61, 156] width 113 height 32
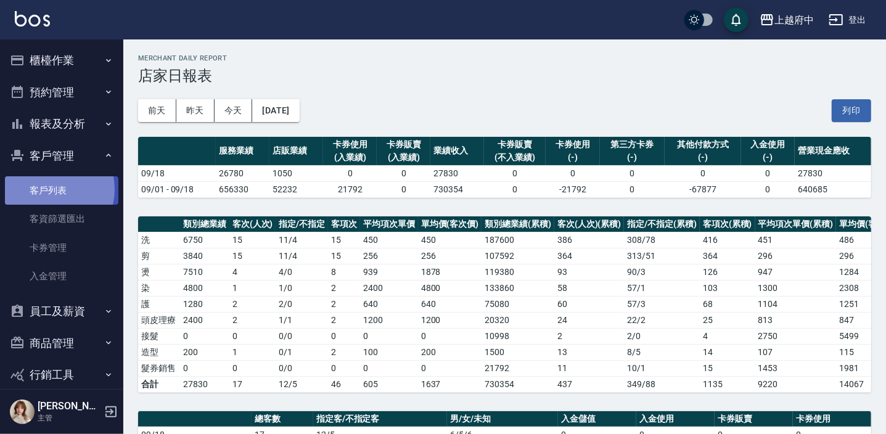
click at [46, 189] on link "客戶列表" at bounding box center [61, 190] width 113 height 28
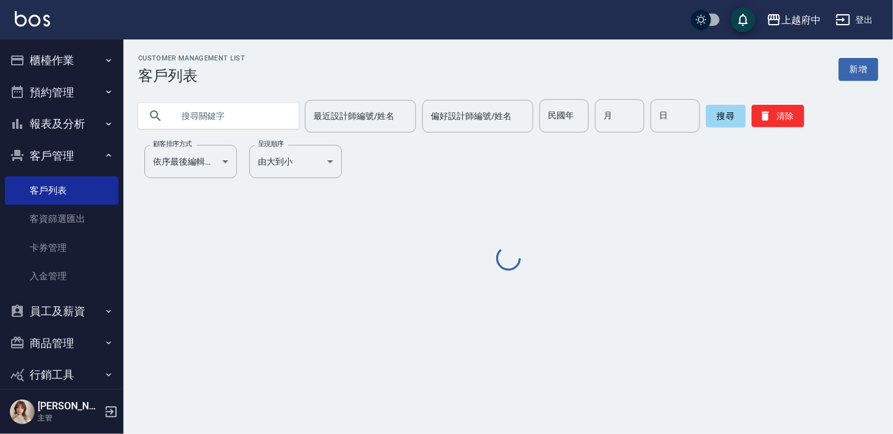
click at [242, 110] on input "text" at bounding box center [231, 115] width 116 height 33
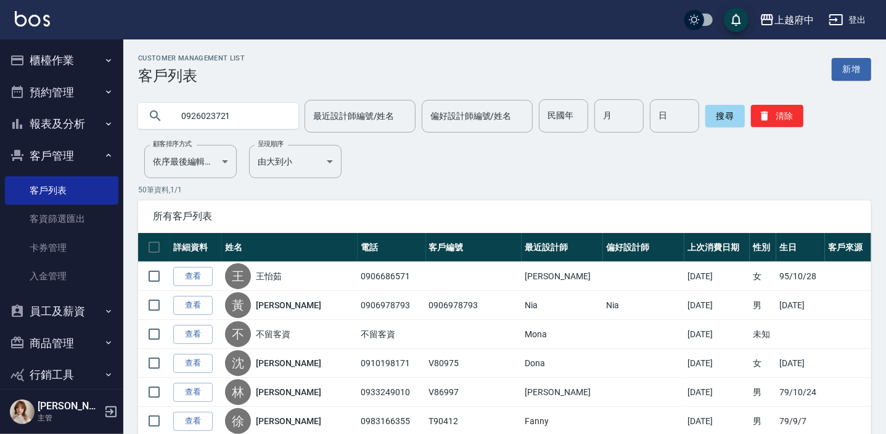
type input "0926023721"
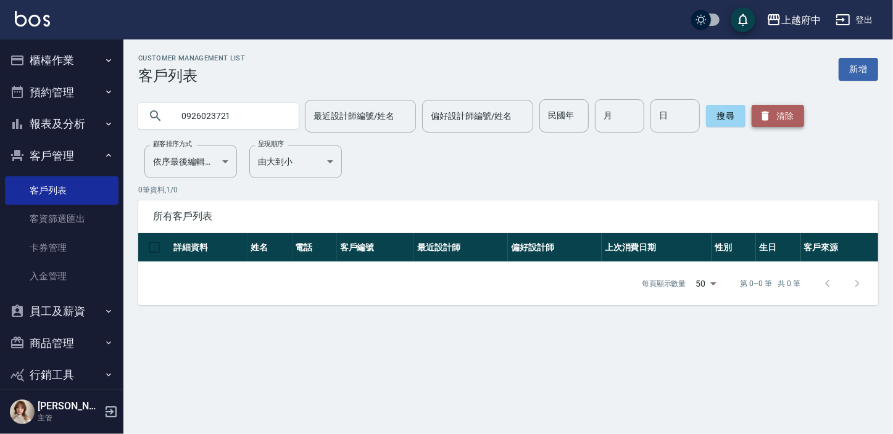
click at [775, 112] on button "清除" at bounding box center [777, 116] width 52 height 22
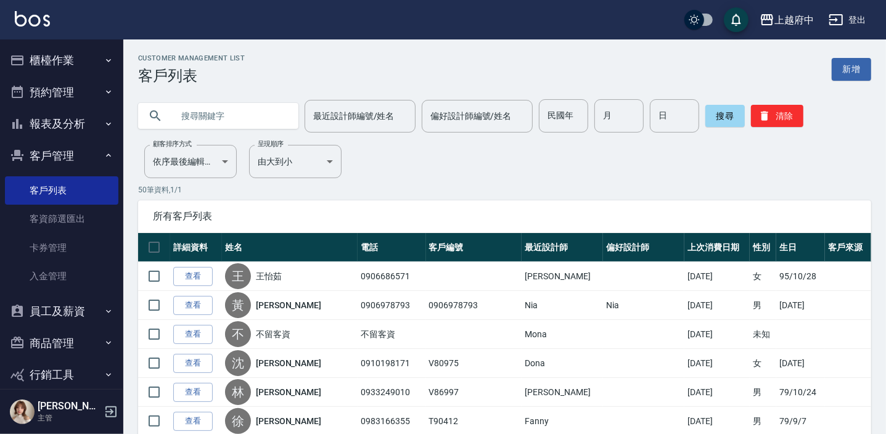
click at [238, 111] on input "text" at bounding box center [231, 115] width 116 height 33
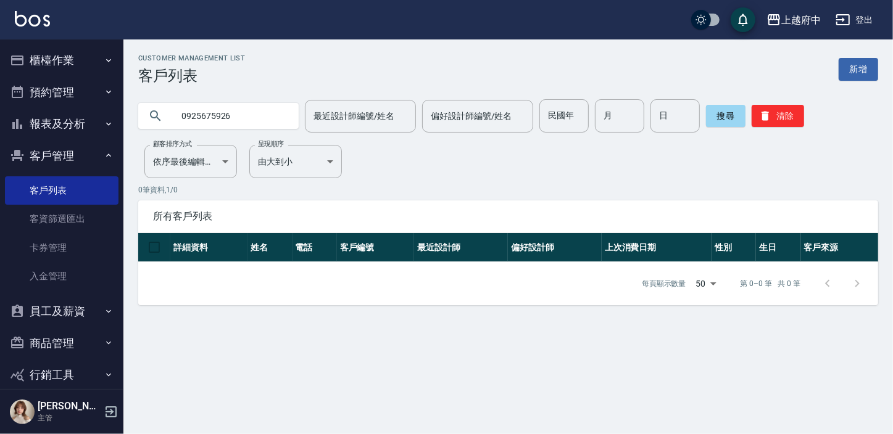
drag, startPoint x: 257, startPoint y: 118, endPoint x: 146, endPoint y: 111, distance: 110.6
click at [146, 111] on div "0925675926" at bounding box center [218, 116] width 160 height 26
type input "0981676415"
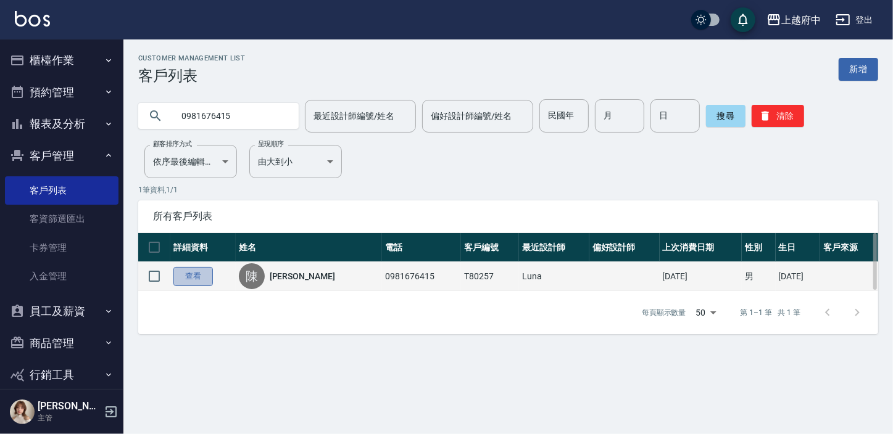
click at [190, 273] on link "查看" at bounding box center [192, 276] width 39 height 19
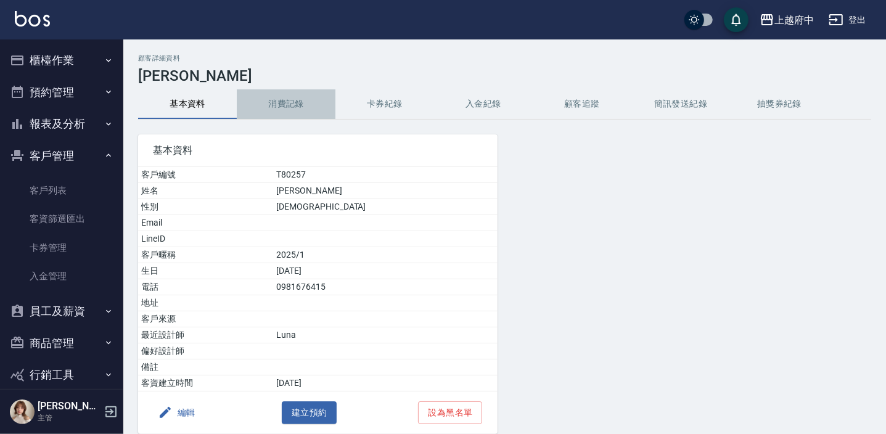
click at [285, 104] on button "消費記錄" at bounding box center [286, 104] width 99 height 30
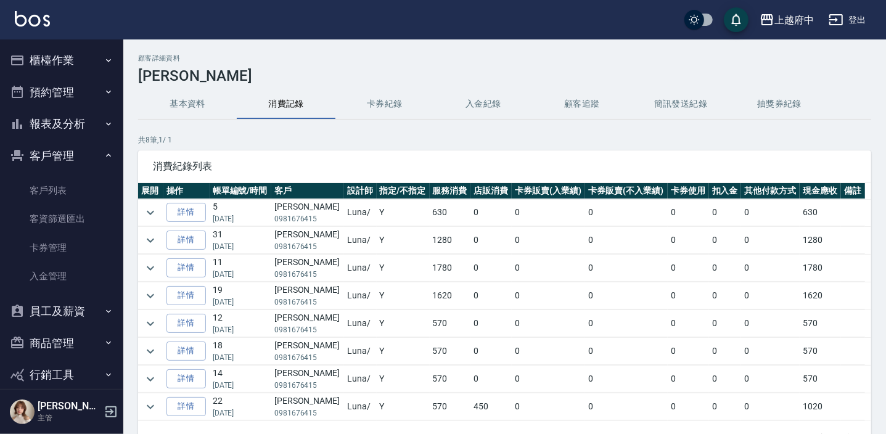
click at [173, 102] on button "基本資料" at bounding box center [187, 104] width 99 height 30
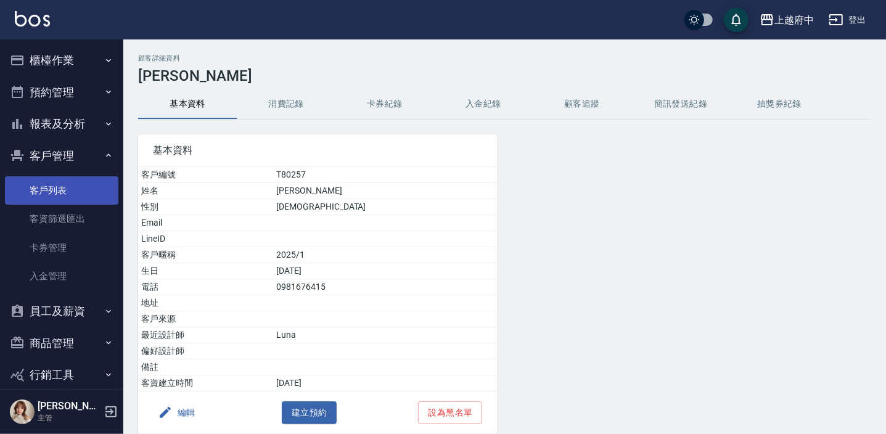
click at [65, 187] on link "客戶列表" at bounding box center [61, 190] width 113 height 28
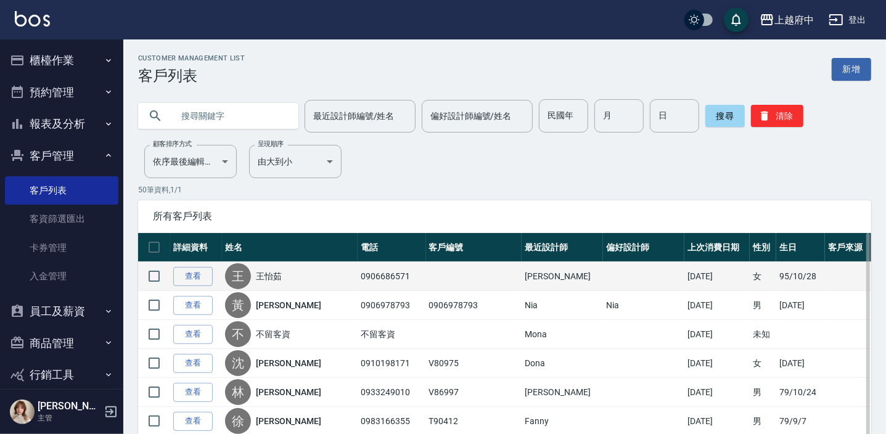
click at [282, 281] on link "王怡茹" at bounding box center [269, 276] width 26 height 12
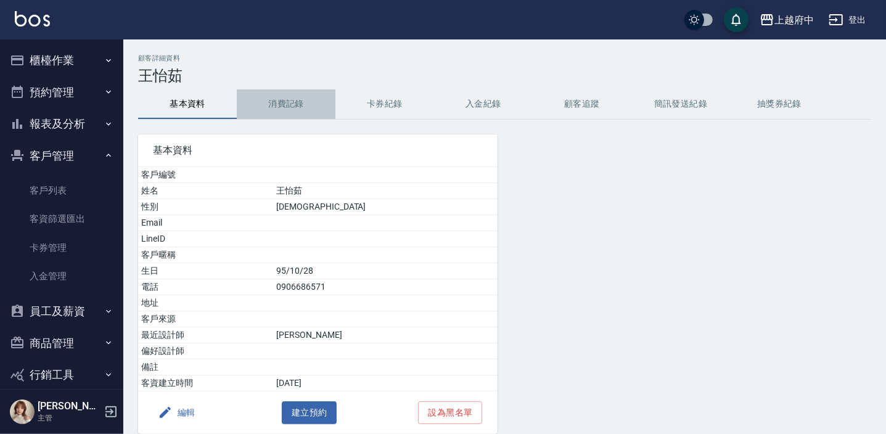
click at [258, 101] on button "消費記錄" at bounding box center [286, 104] width 99 height 30
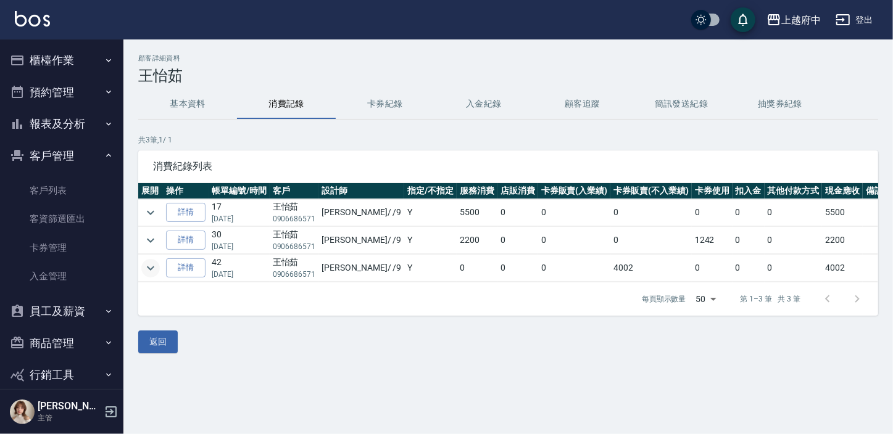
click at [146, 274] on icon "expand row" at bounding box center [150, 268] width 15 height 15
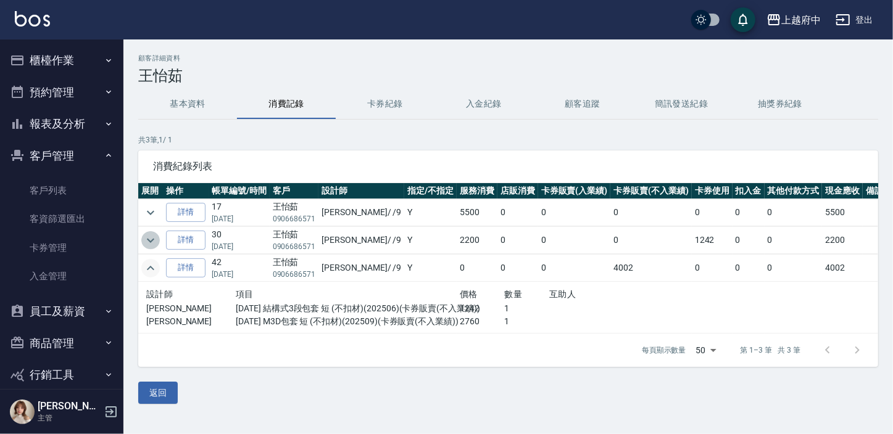
click at [154, 243] on icon "expand row" at bounding box center [150, 240] width 15 height 15
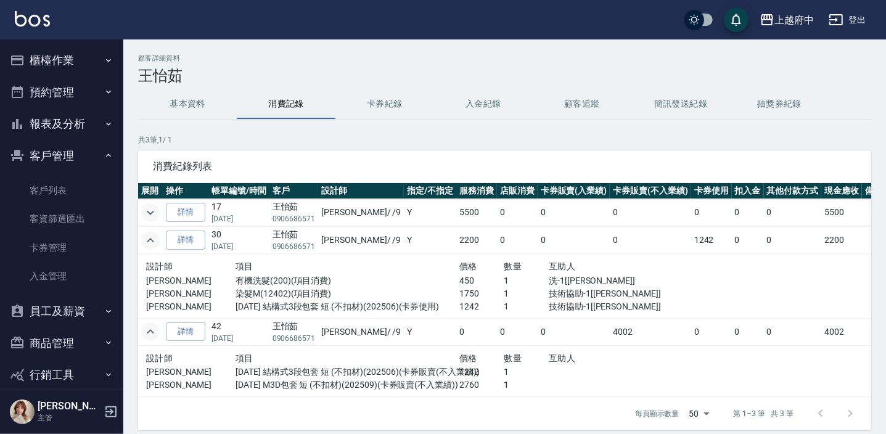
click at [144, 216] on icon "expand row" at bounding box center [150, 212] width 15 height 15
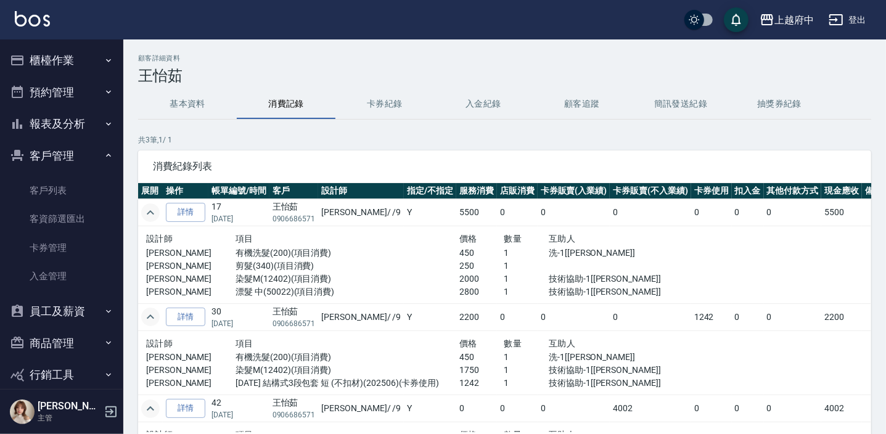
click at [207, 98] on button "基本資料" at bounding box center [187, 104] width 99 height 30
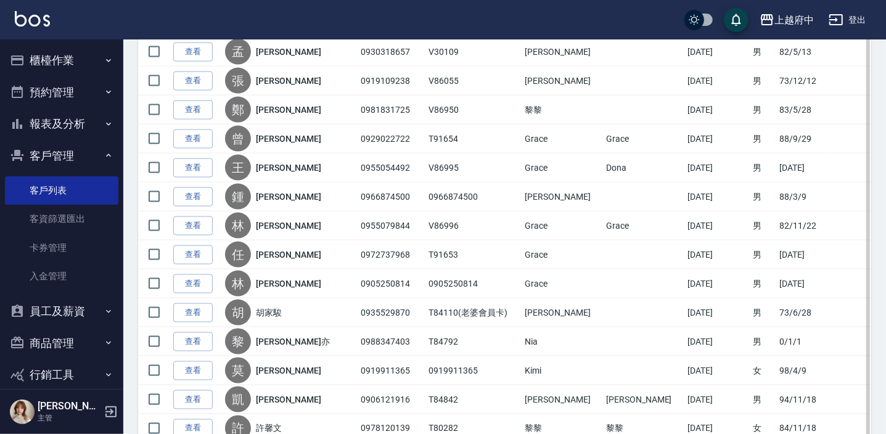
scroll to position [1234, 0]
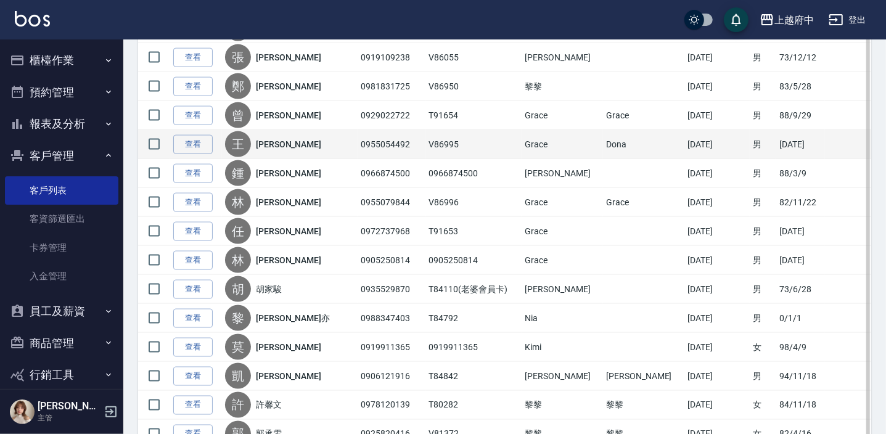
click at [278, 141] on link "[PERSON_NAME]" at bounding box center [288, 144] width 65 height 12
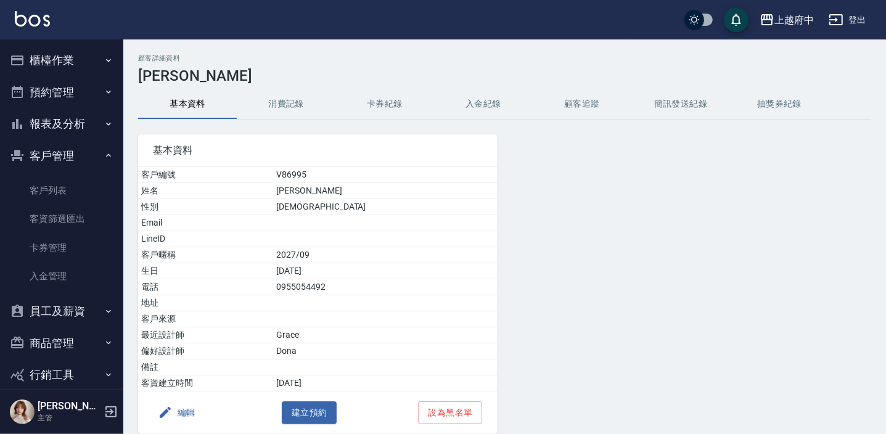
click at [295, 111] on button "消費記錄" at bounding box center [286, 104] width 99 height 30
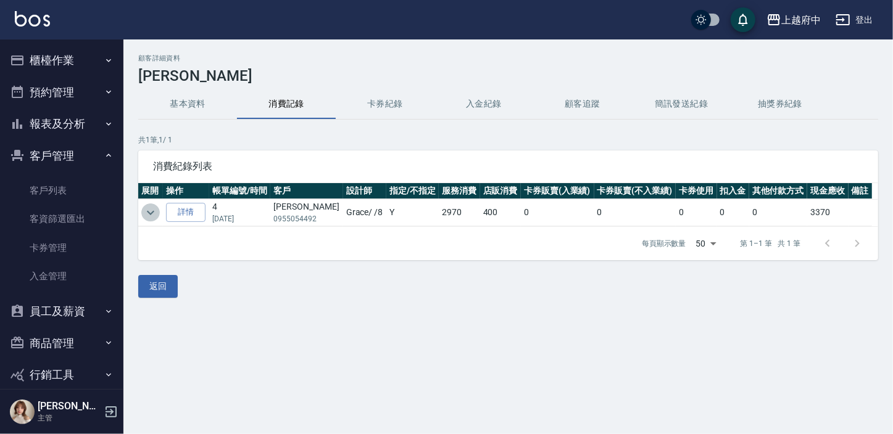
click at [141, 212] on button "expand row" at bounding box center [150, 213] width 19 height 19
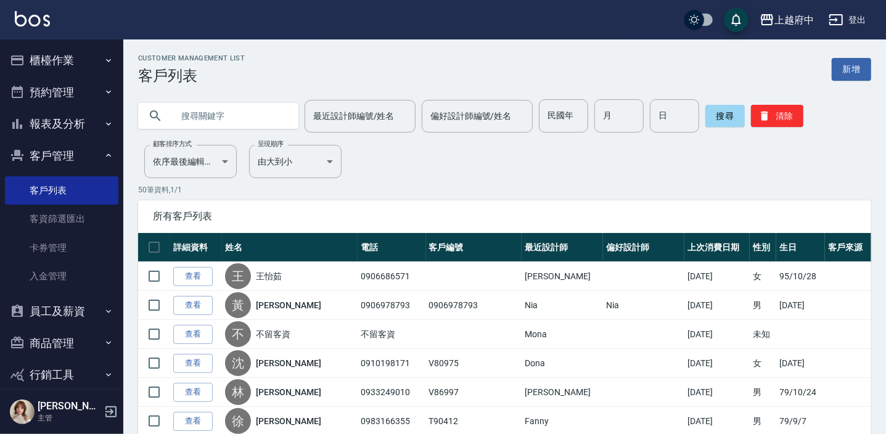
click at [94, 118] on button "報表及分析" at bounding box center [61, 124] width 113 height 32
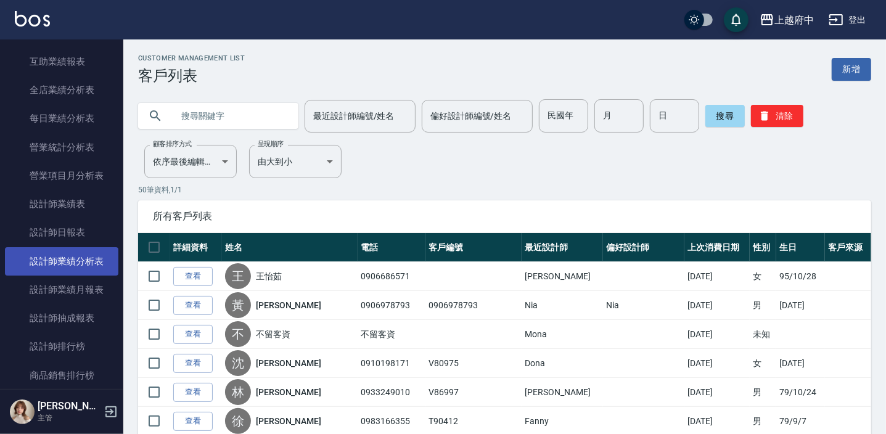
scroll to position [392, 0]
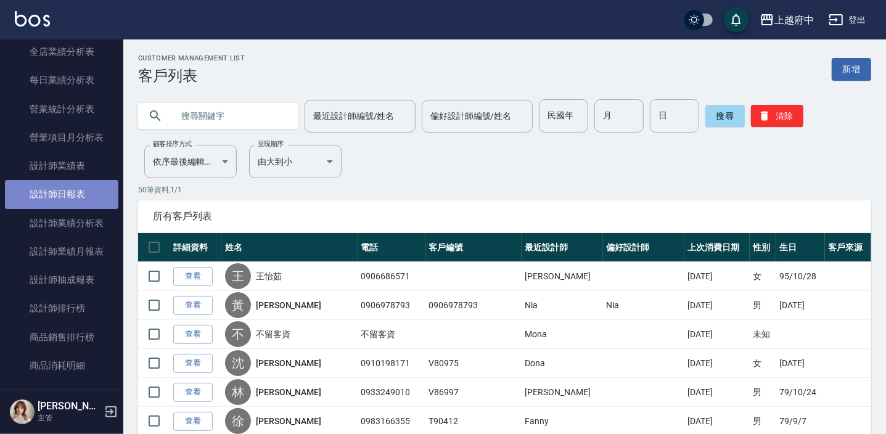
click at [87, 192] on link "設計師日報表" at bounding box center [61, 194] width 113 height 28
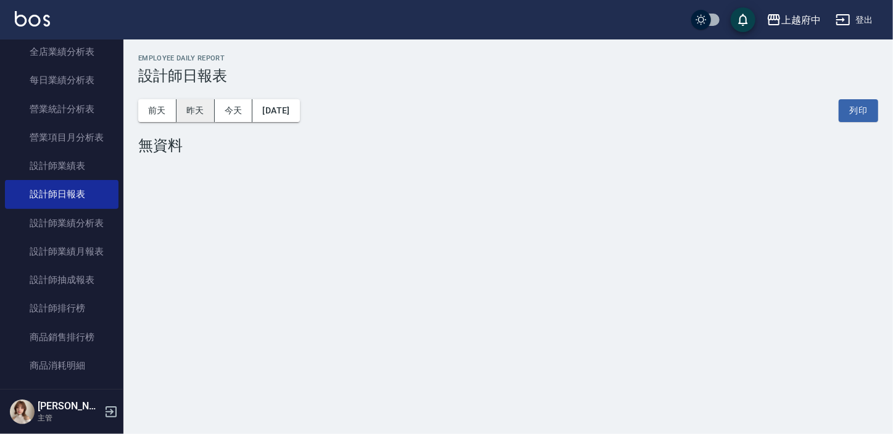
click at [207, 107] on button "昨天" at bounding box center [195, 110] width 38 height 23
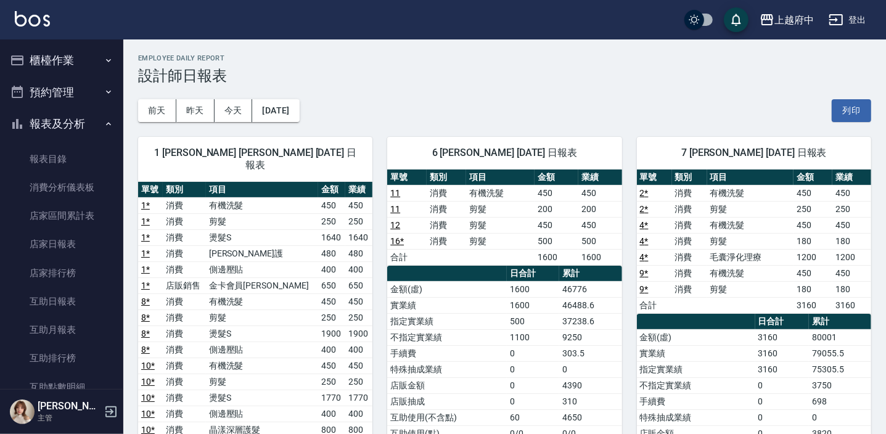
click at [76, 125] on button "報表及分析" at bounding box center [61, 124] width 113 height 32
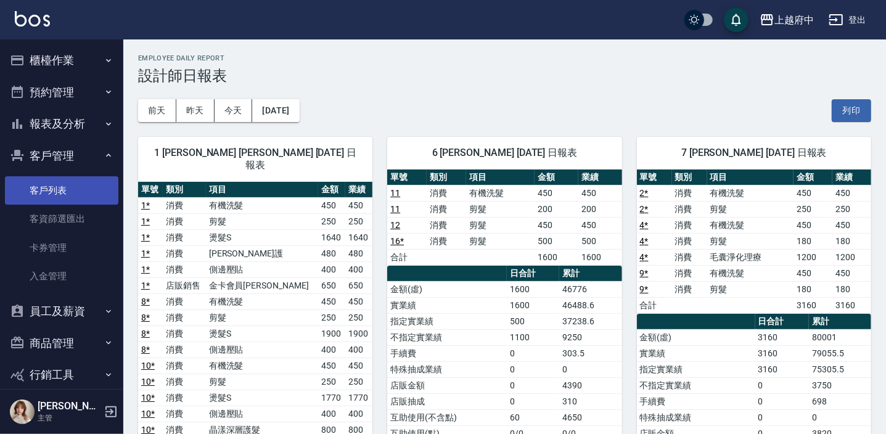
click at [57, 193] on link "客戶列表" at bounding box center [61, 190] width 113 height 28
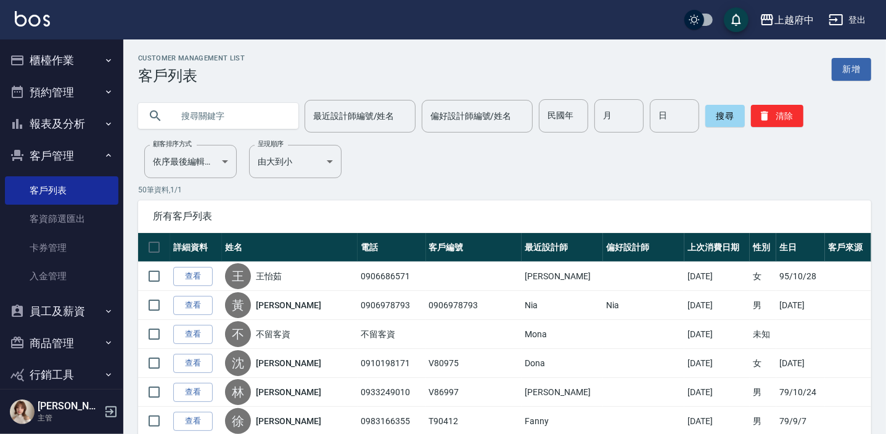
click at [265, 120] on input "text" at bounding box center [231, 115] width 116 height 33
type input "0917973560"
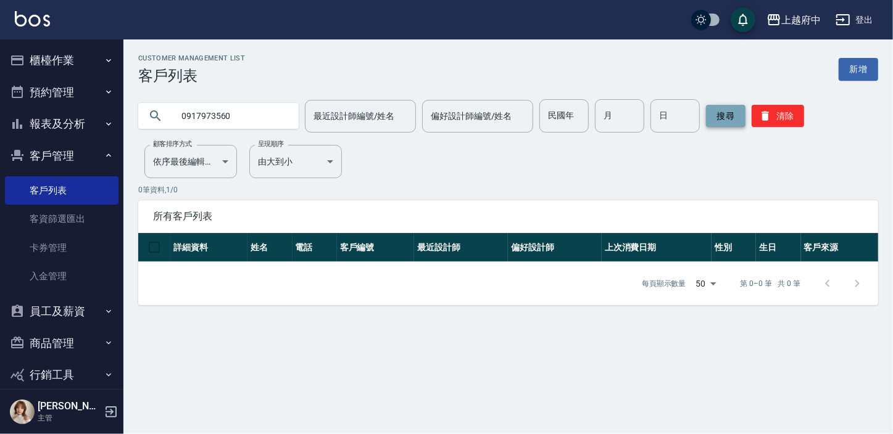
drag, startPoint x: 777, startPoint y: 113, endPoint x: 714, endPoint y: 111, distance: 63.0
click at [777, 113] on button "清除" at bounding box center [777, 116] width 52 height 22
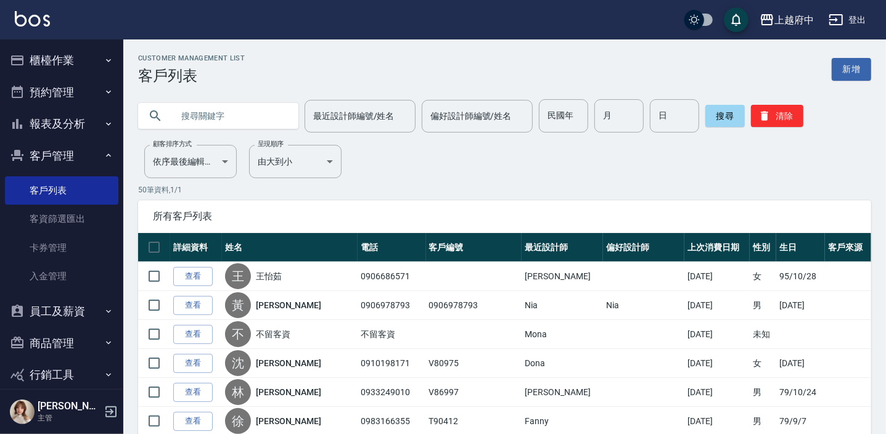
click at [247, 131] on input "text" at bounding box center [231, 115] width 116 height 33
click at [247, 118] on input "text" at bounding box center [231, 115] width 116 height 33
paste input "0978914113"
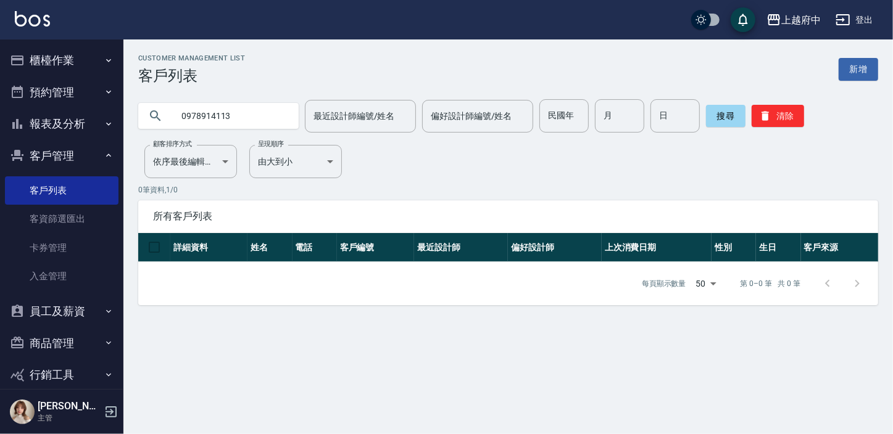
drag, startPoint x: 264, startPoint y: 113, endPoint x: 138, endPoint y: 119, distance: 125.9
click at [157, 119] on div "0978914113" at bounding box center [218, 116] width 160 height 26
type input "0903096885"
click at [786, 120] on button "清除" at bounding box center [777, 116] width 52 height 22
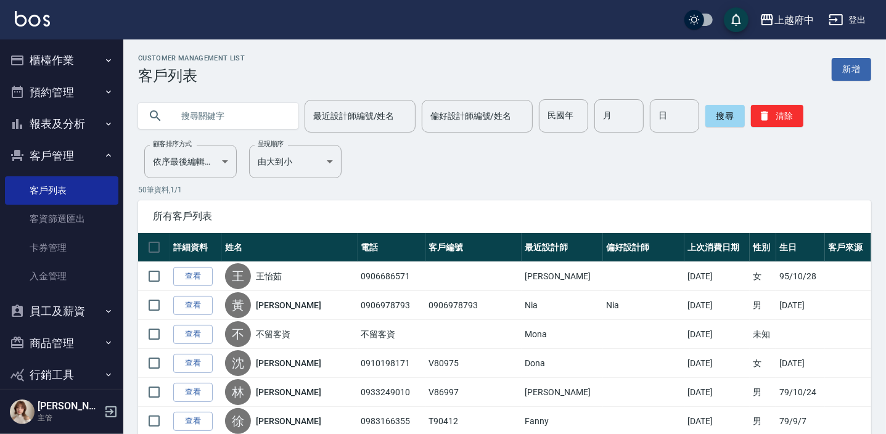
click at [210, 122] on input "text" at bounding box center [231, 115] width 116 height 33
type input "0968280480"
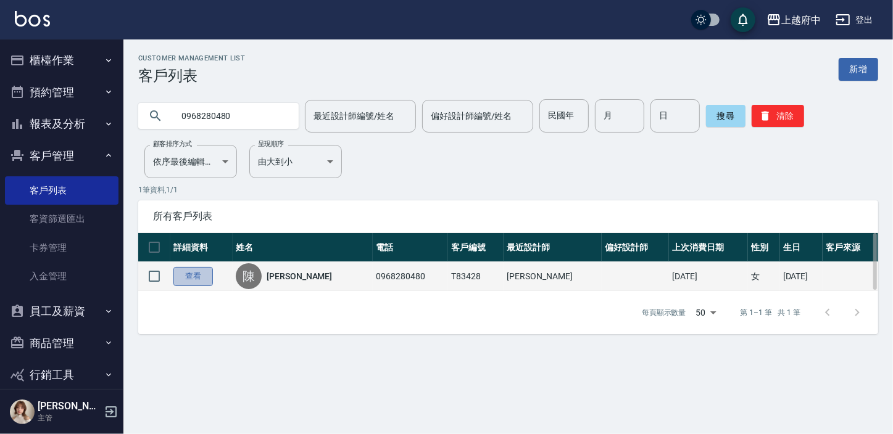
click at [197, 271] on link "查看" at bounding box center [192, 276] width 39 height 19
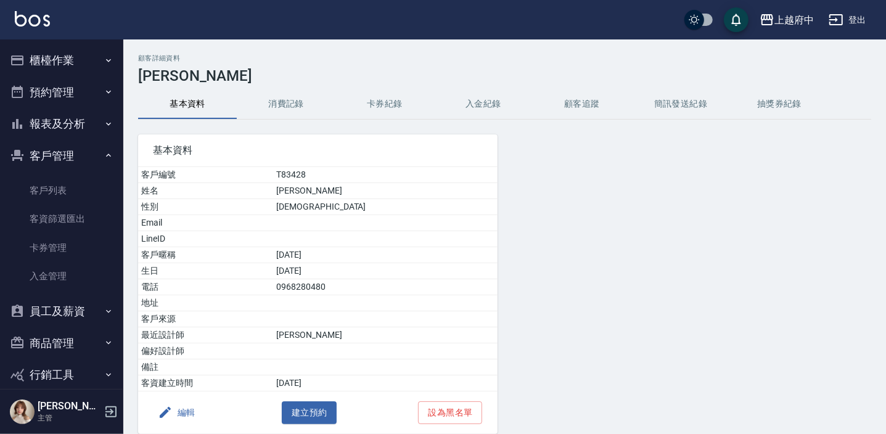
click at [61, 186] on link "客戶列表" at bounding box center [61, 190] width 113 height 28
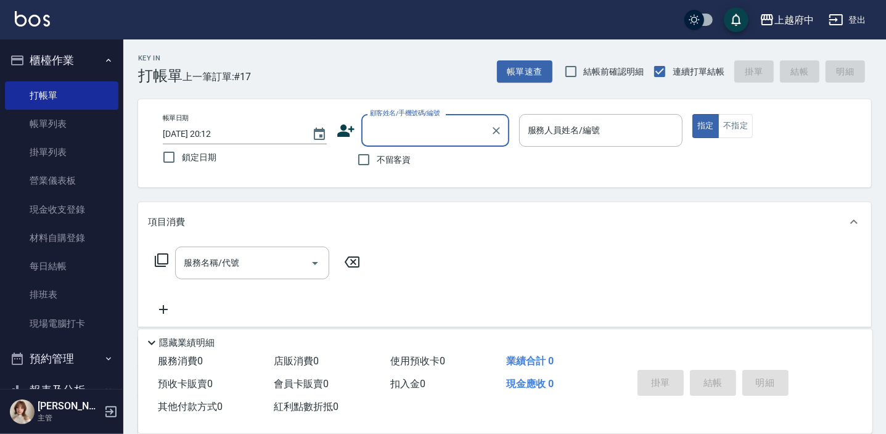
scroll to position [168, 0]
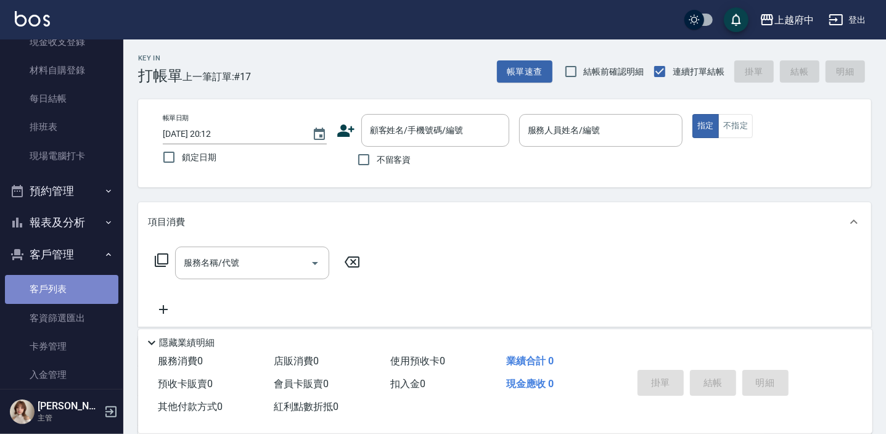
click at [62, 278] on link "客戶列表" at bounding box center [61, 289] width 113 height 28
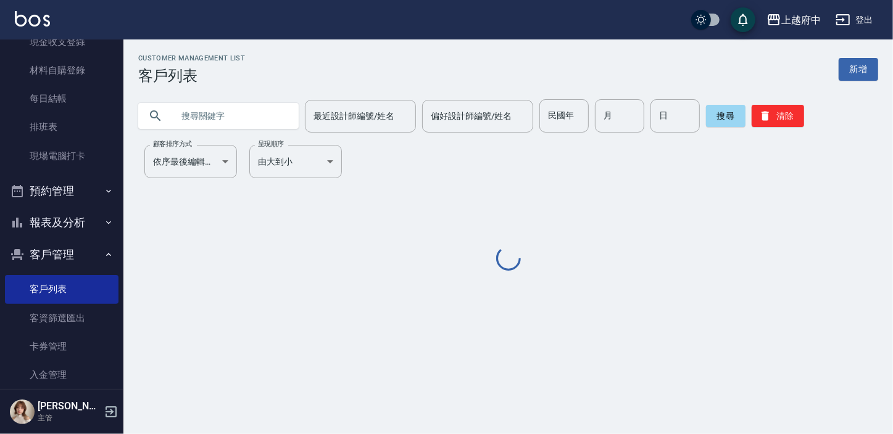
click at [216, 125] on input "text" at bounding box center [231, 115] width 116 height 33
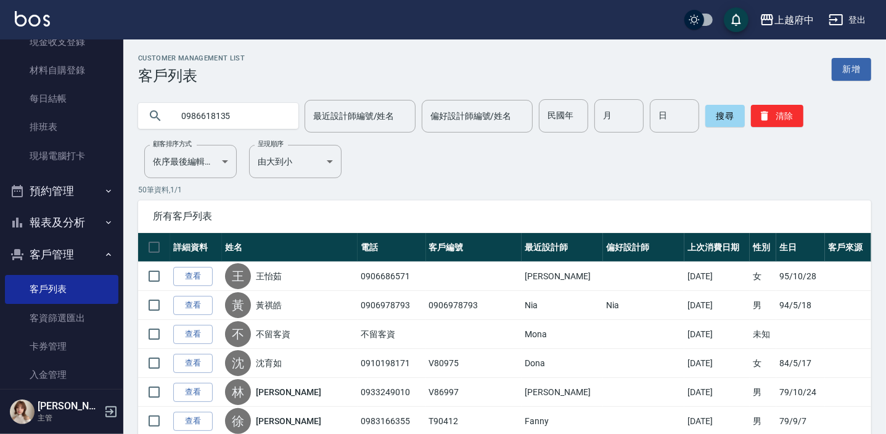
type input "0986618135"
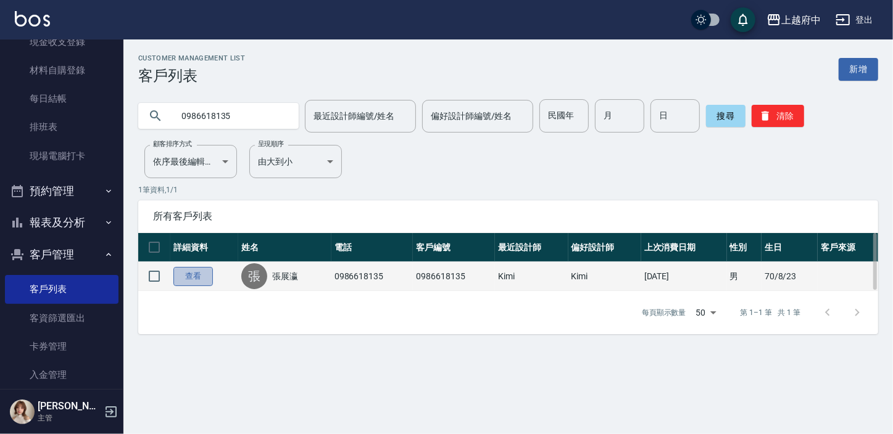
click at [201, 273] on link "查看" at bounding box center [192, 276] width 39 height 19
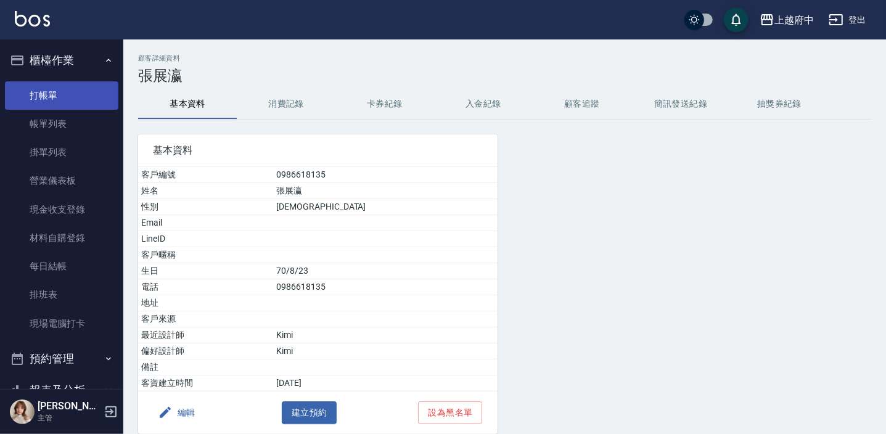
drag, startPoint x: 60, startPoint y: 93, endPoint x: 39, endPoint y: 105, distance: 24.3
click at [60, 93] on link "打帳單" at bounding box center [61, 95] width 113 height 28
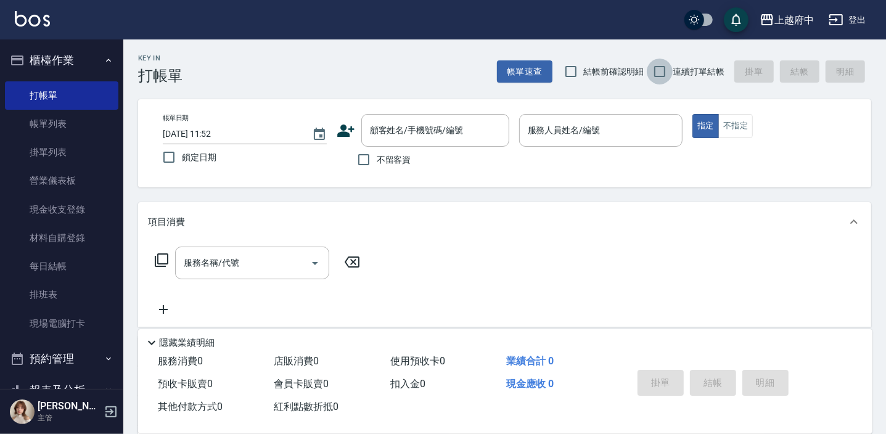
click at [661, 68] on input "連續打單結帳" at bounding box center [660, 72] width 26 height 26
checkbox input "true"
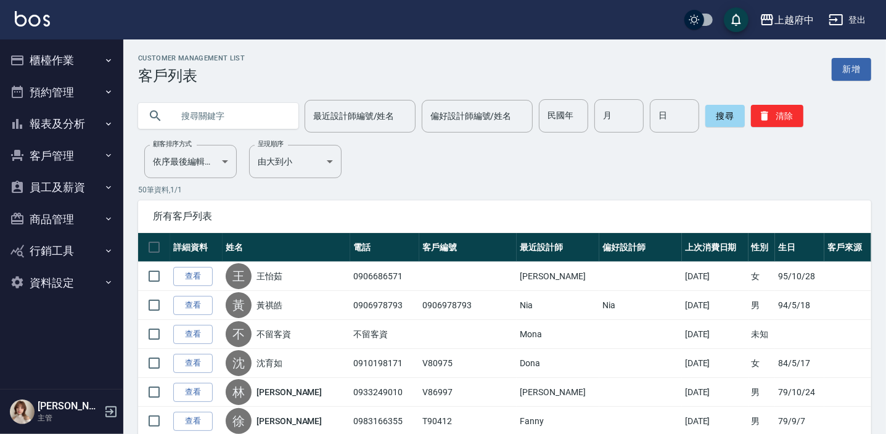
click at [239, 120] on input "text" at bounding box center [231, 115] width 116 height 33
type input "84089"
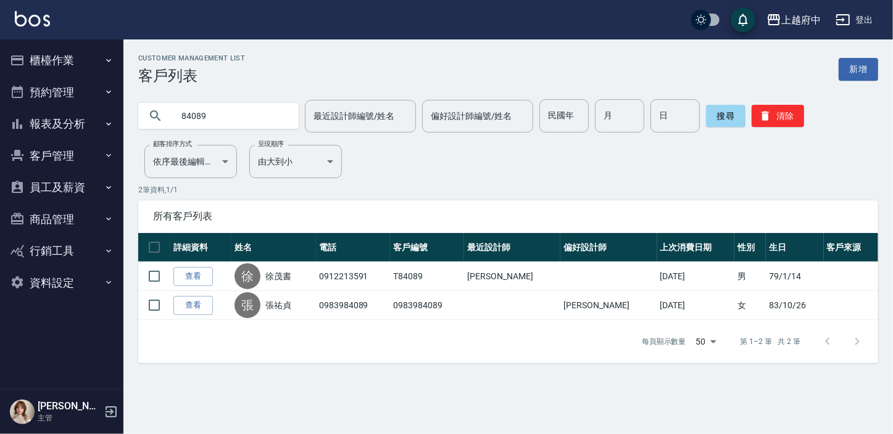
drag, startPoint x: 197, startPoint y: 271, endPoint x: 192, endPoint y: 279, distance: 9.4
click at [197, 271] on link "查看" at bounding box center [192, 276] width 39 height 19
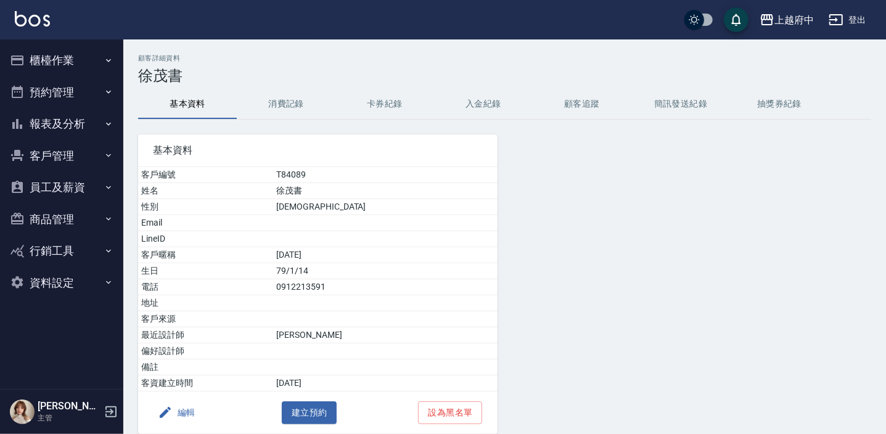
click at [54, 157] on button "客戶管理" at bounding box center [61, 156] width 113 height 32
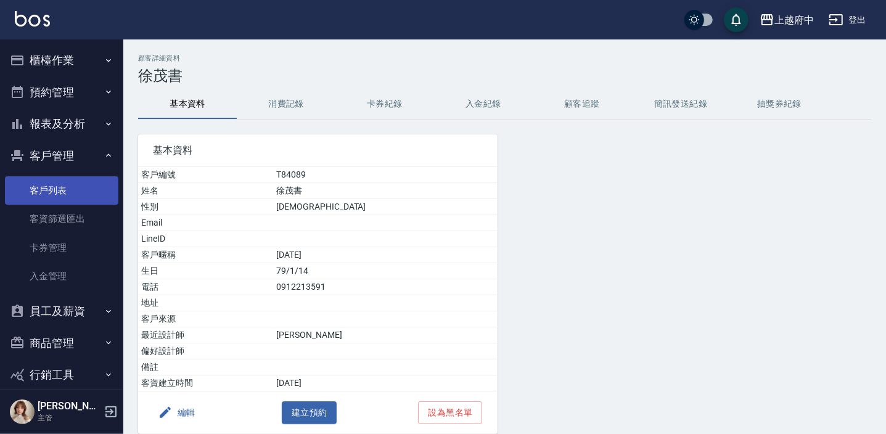
click at [43, 199] on link "客戶列表" at bounding box center [61, 190] width 113 height 28
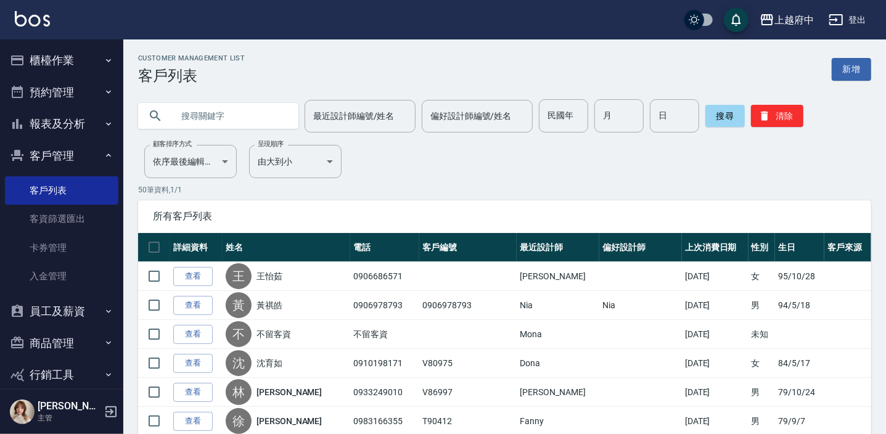
click at [237, 126] on input "text" at bounding box center [231, 115] width 116 height 33
type input "0931889212"
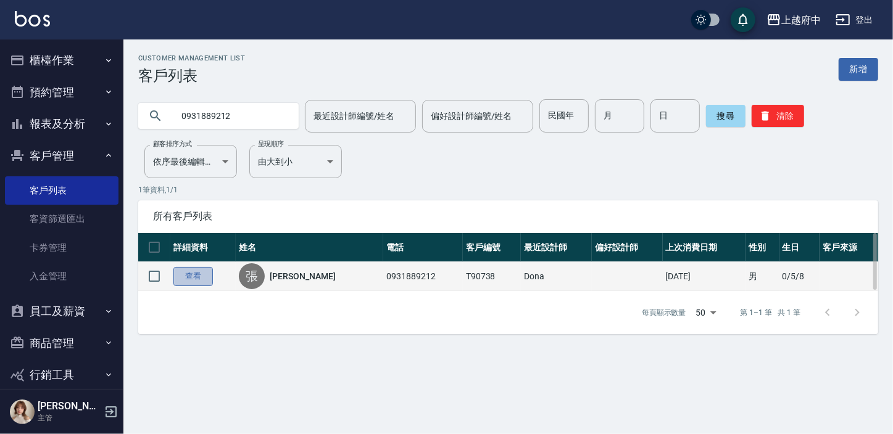
click at [196, 278] on link "查看" at bounding box center [192, 276] width 39 height 19
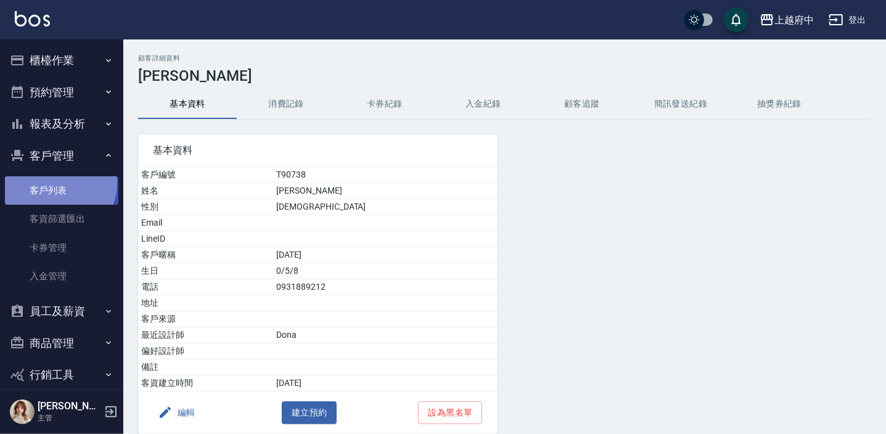
click at [56, 183] on link "客戶列表" at bounding box center [61, 190] width 113 height 28
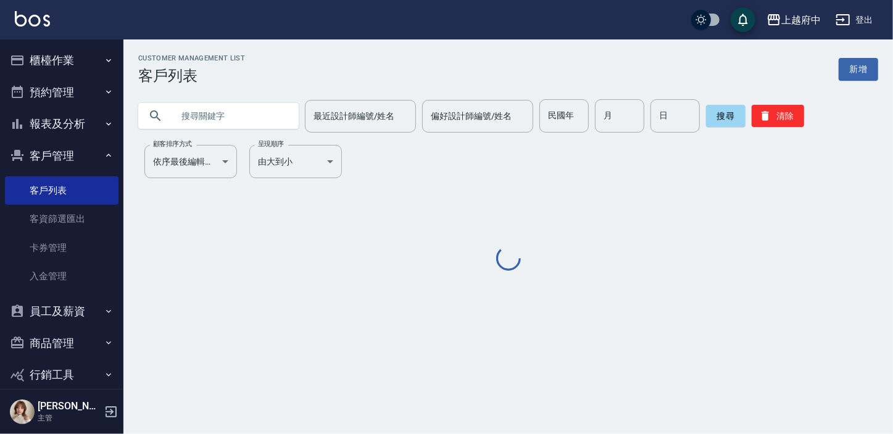
click at [239, 108] on input "text" at bounding box center [231, 115] width 116 height 33
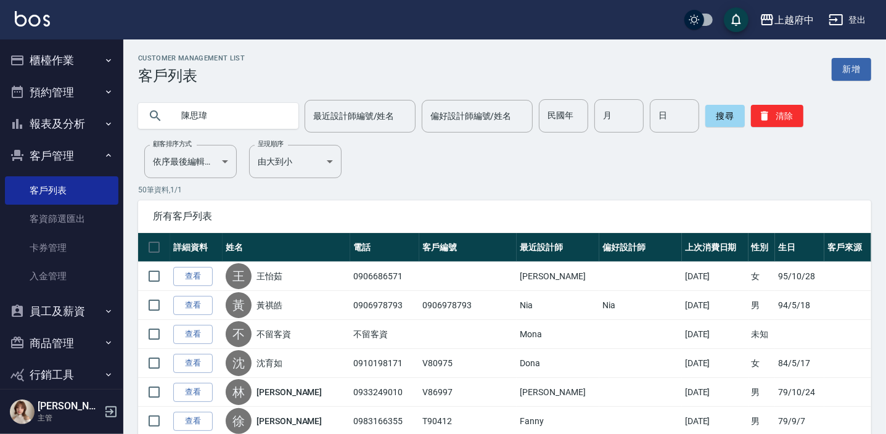
type input "陳思瑋"
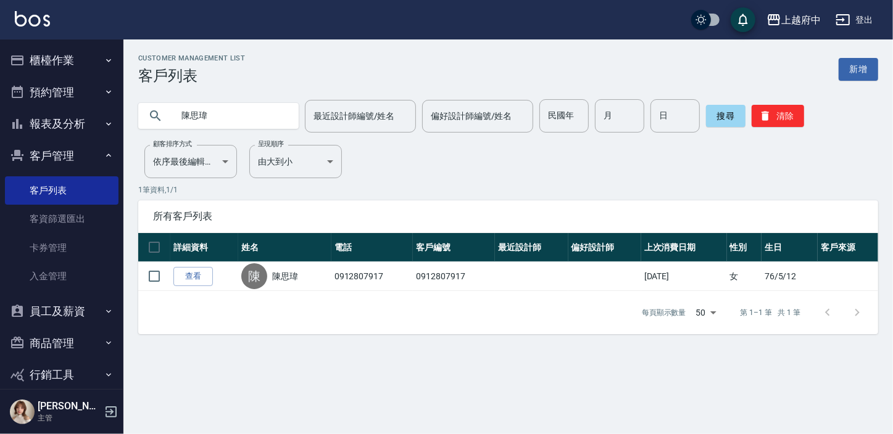
click at [197, 276] on link "查看" at bounding box center [192, 276] width 39 height 19
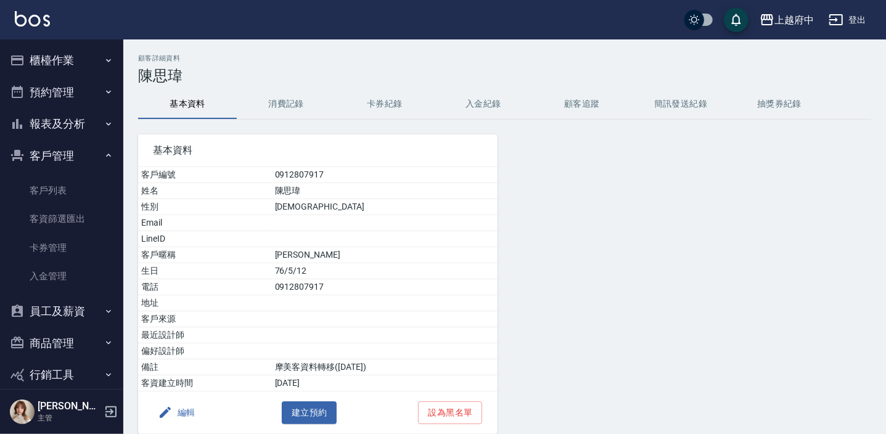
click at [292, 102] on button "消費記錄" at bounding box center [286, 104] width 99 height 30
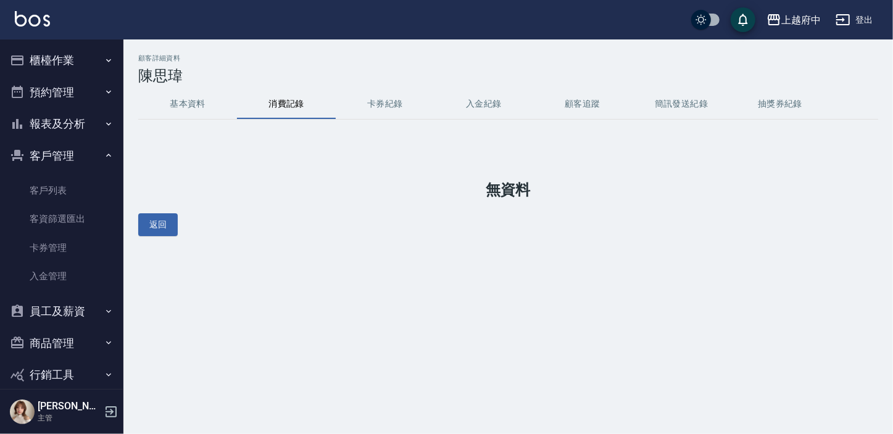
click at [189, 105] on button "基本資料" at bounding box center [187, 104] width 99 height 30
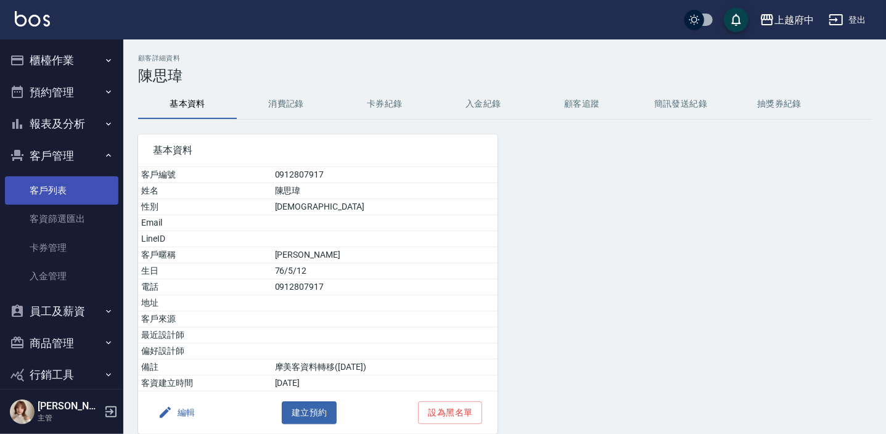
click at [49, 190] on link "客戶列表" at bounding box center [61, 190] width 113 height 28
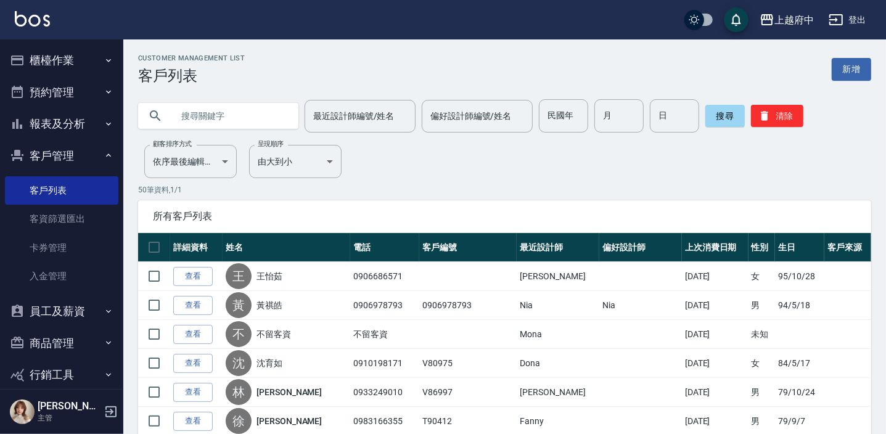
click at [225, 127] on input "text" at bounding box center [231, 115] width 116 height 33
type input "0926385039"
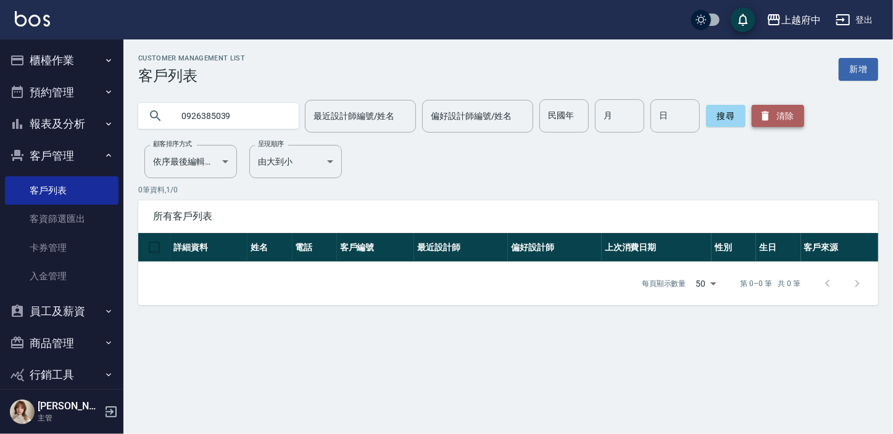
click at [772, 120] on button "清除" at bounding box center [777, 116] width 52 height 22
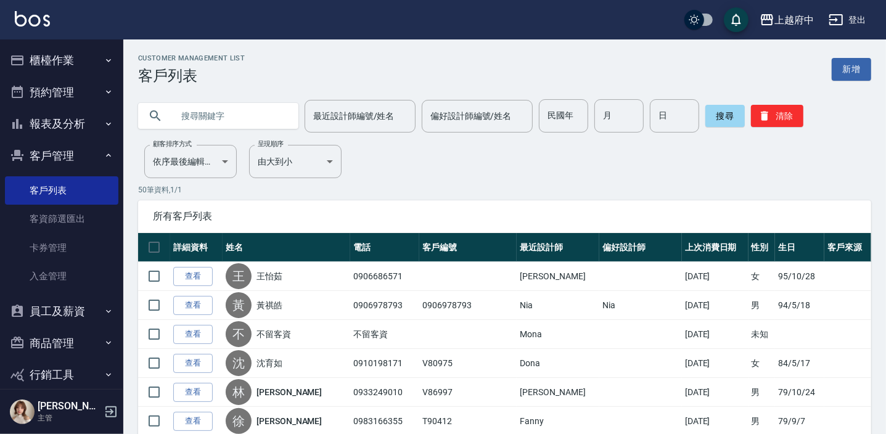
click at [223, 108] on input "text" at bounding box center [231, 115] width 116 height 33
paste input "0983557320"
type input "0983557320"
click at [722, 121] on button "搜尋" at bounding box center [725, 116] width 39 height 22
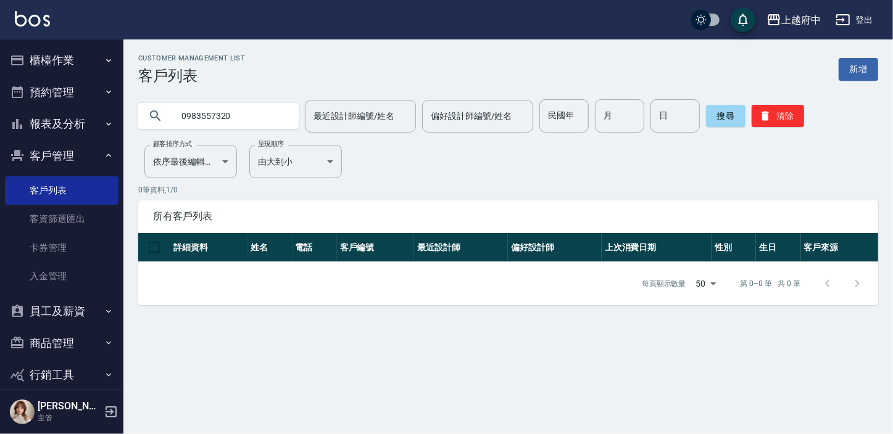
drag, startPoint x: 252, startPoint y: 117, endPoint x: 141, endPoint y: 126, distance: 111.4
click at [141, 126] on div "0983557320" at bounding box center [218, 116] width 160 height 26
click at [242, 120] on input "text" at bounding box center [231, 115] width 116 height 33
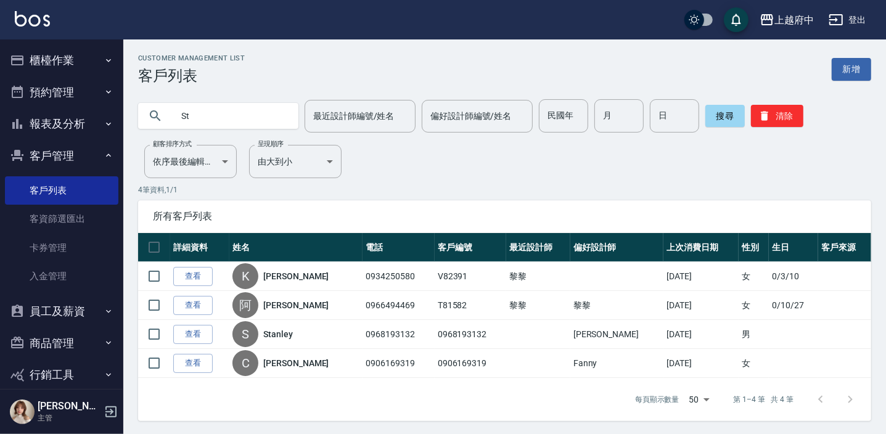
click at [199, 120] on input "St" at bounding box center [231, 115] width 116 height 33
type input "S"
click at [730, 118] on button "搜尋" at bounding box center [725, 116] width 39 height 22
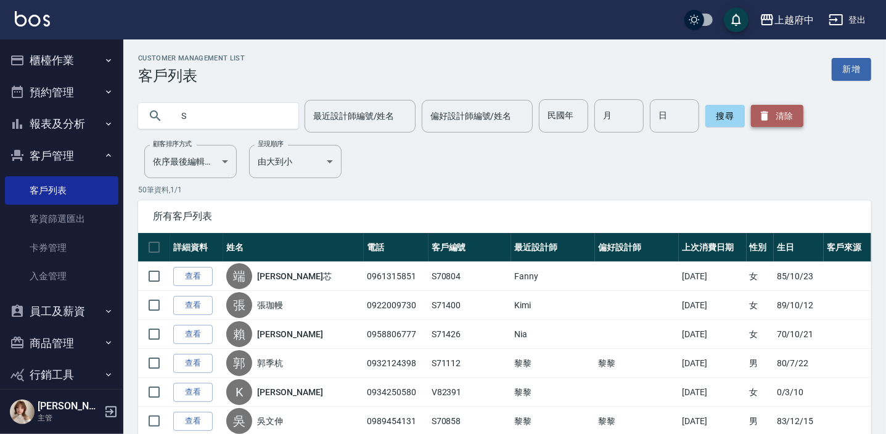
click at [781, 116] on button "清除" at bounding box center [777, 116] width 52 height 22
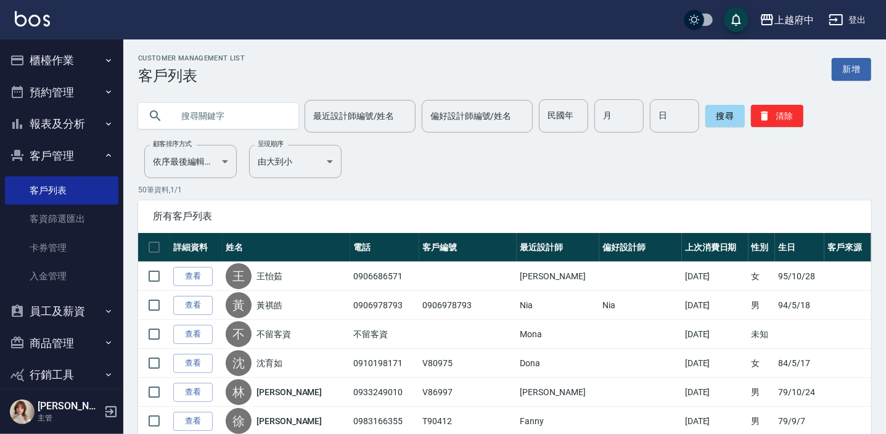
click at [242, 111] on input "text" at bounding box center [231, 115] width 116 height 33
type input "0975226446"
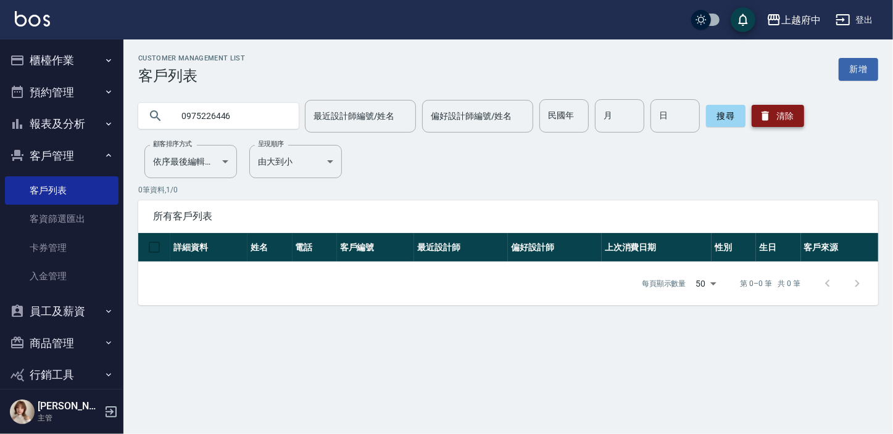
click at [778, 120] on button "清除" at bounding box center [777, 116] width 52 height 22
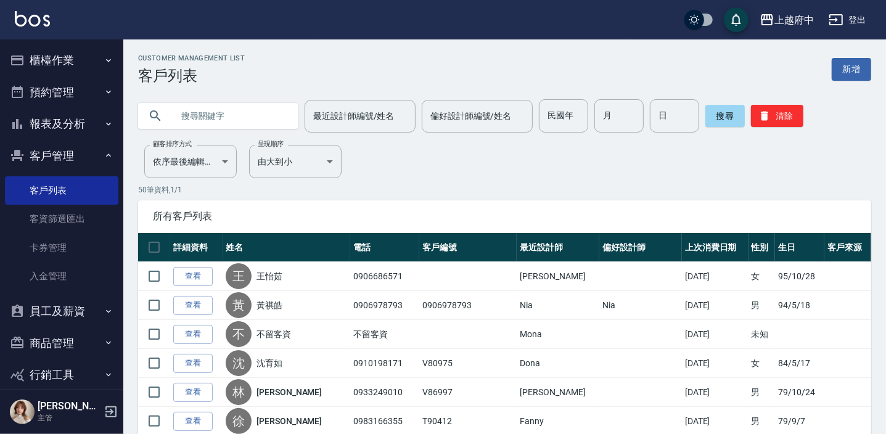
click at [242, 123] on input "text" at bounding box center [231, 115] width 116 height 33
type input "0981026510"
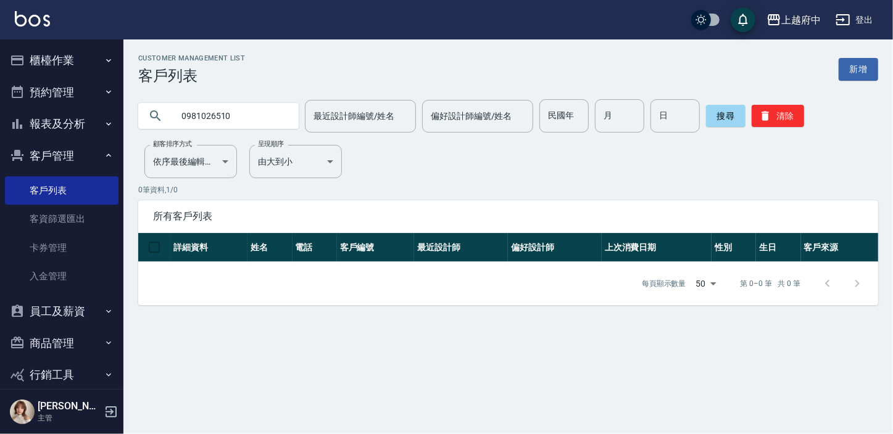
drag, startPoint x: 241, startPoint y: 120, endPoint x: 171, endPoint y: 114, distance: 70.0
click at [173, 115] on input "0981026510" at bounding box center [231, 115] width 116 height 33
click at [223, 128] on input "text" at bounding box center [231, 115] width 116 height 33
type input "0979870604"
click at [794, 111] on button "清除" at bounding box center [777, 116] width 52 height 22
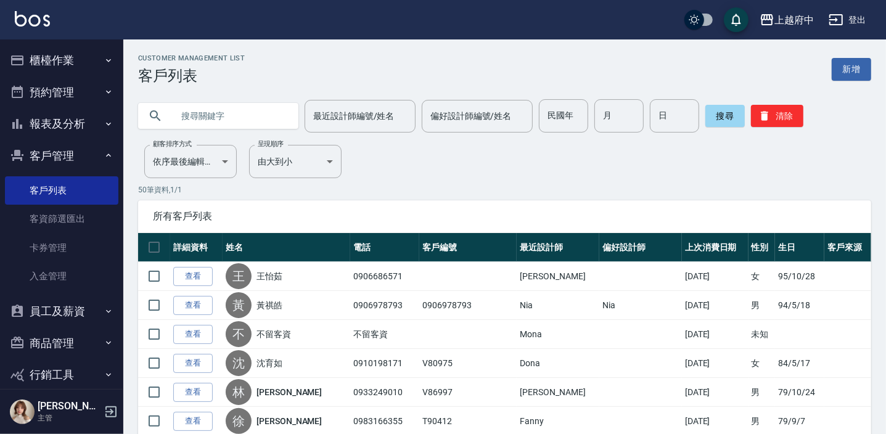
click at [186, 123] on input "text" at bounding box center [231, 115] width 116 height 33
type input "0983557320"
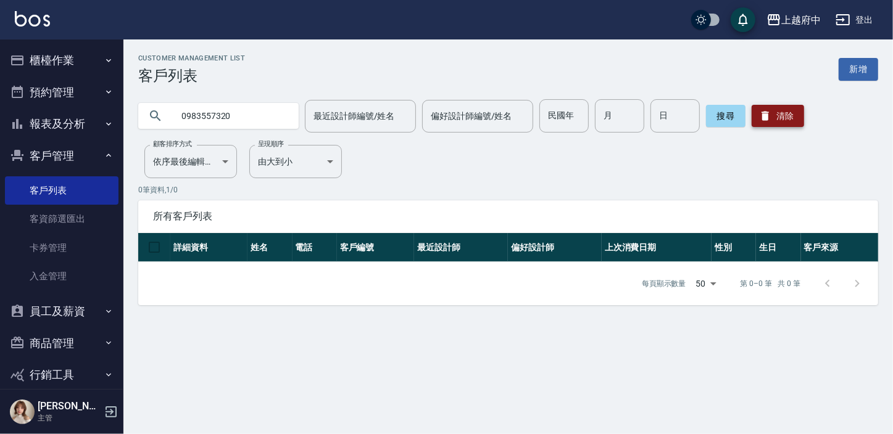
click at [788, 117] on button "清除" at bounding box center [777, 116] width 52 height 22
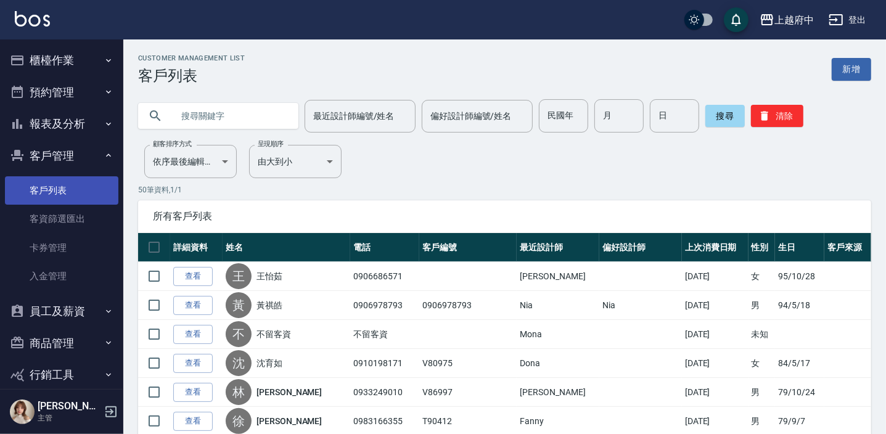
click at [44, 200] on link "客戶列表" at bounding box center [61, 190] width 113 height 28
click at [208, 111] on input "text" at bounding box center [231, 115] width 116 height 33
type input "84089"
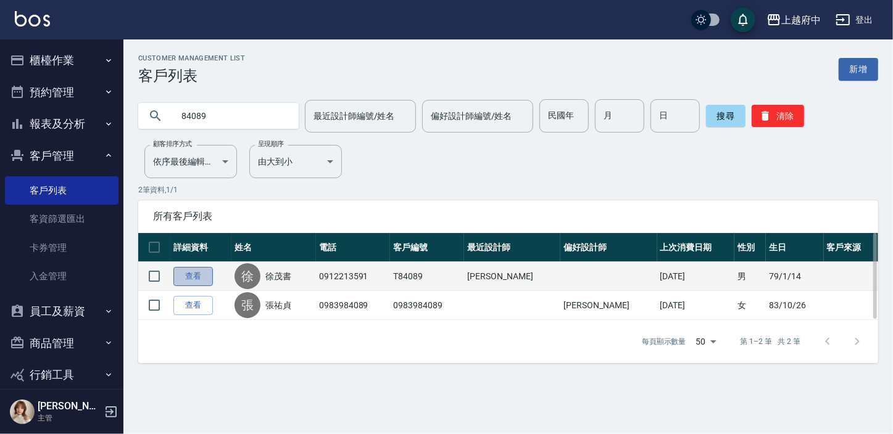
click at [194, 276] on link "查看" at bounding box center [192, 276] width 39 height 19
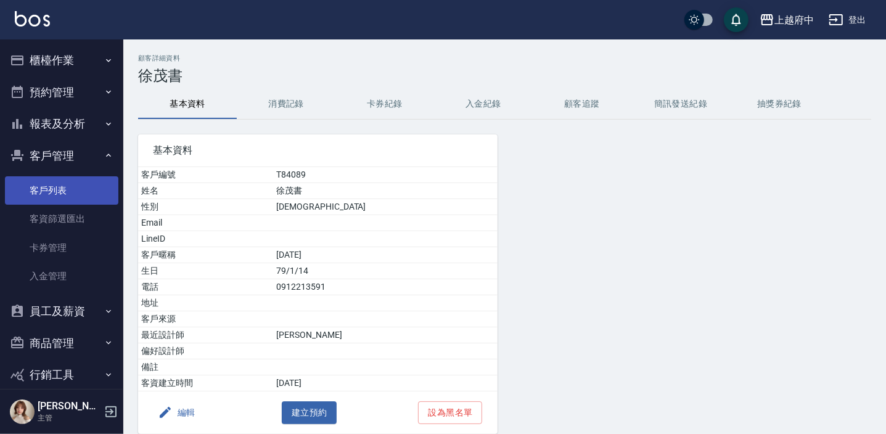
click at [54, 191] on link "客戶列表" at bounding box center [61, 190] width 113 height 28
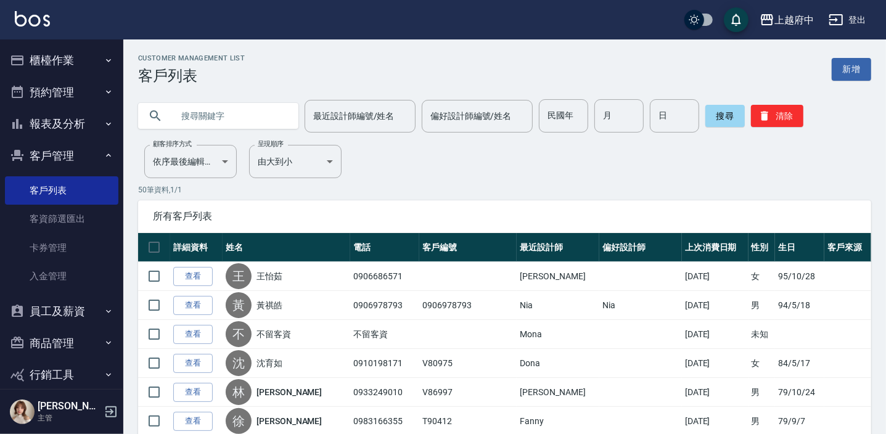
click at [195, 118] on input "text" at bounding box center [231, 115] width 116 height 33
type input "82291"
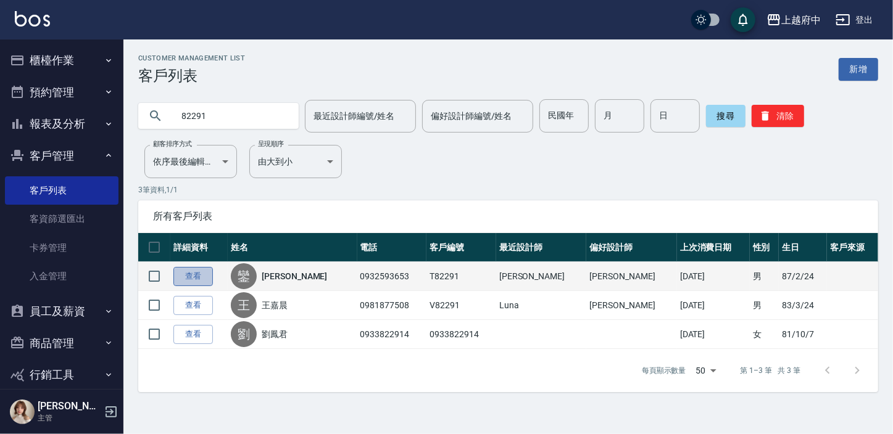
click at [205, 270] on link "查看" at bounding box center [192, 276] width 39 height 19
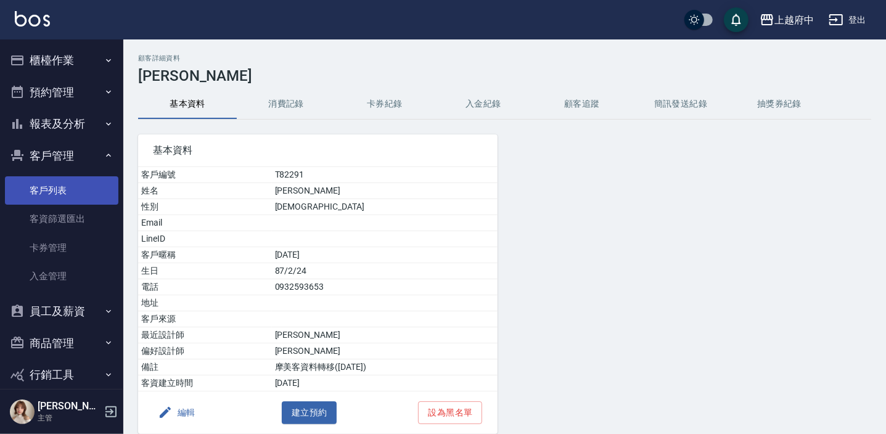
click at [63, 192] on link "客戶列表" at bounding box center [61, 190] width 113 height 28
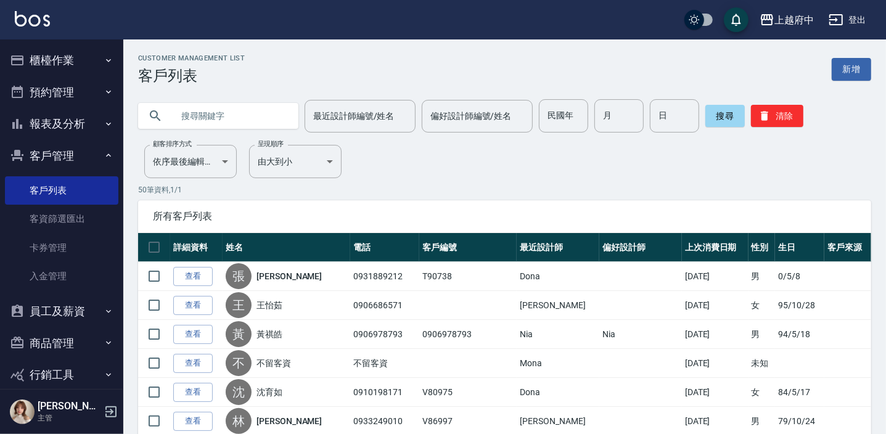
click at [203, 104] on input "text" at bounding box center [231, 115] width 116 height 33
type input "82291"
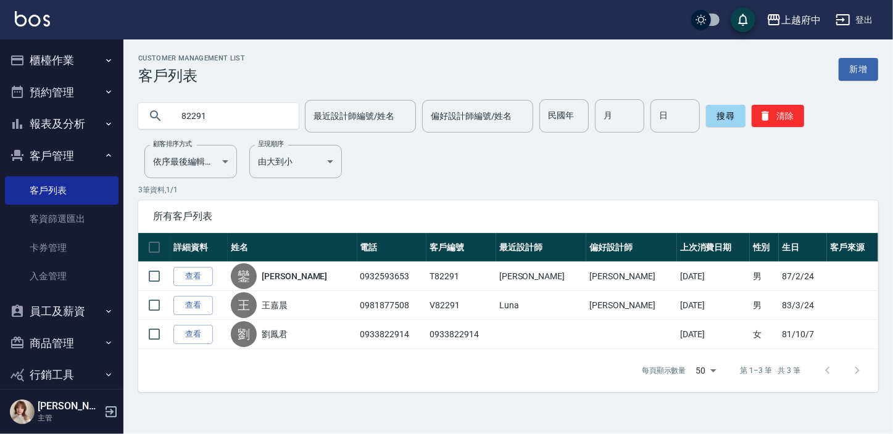
click at [197, 278] on link "查看" at bounding box center [192, 276] width 39 height 19
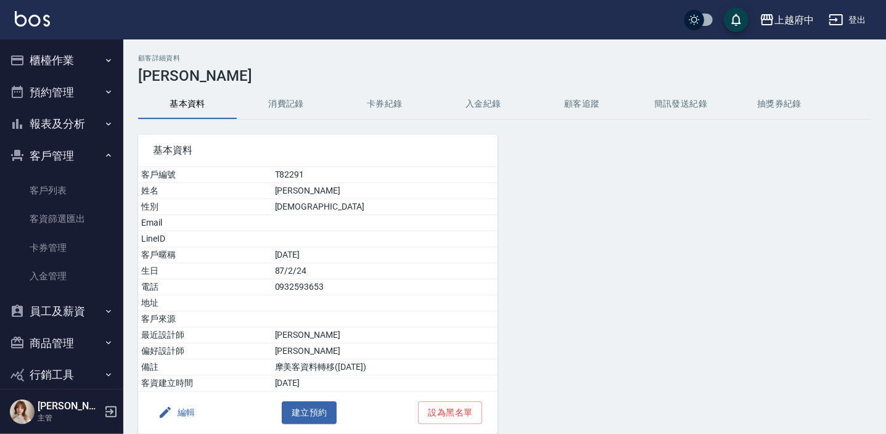
click at [291, 100] on button "消費記錄" at bounding box center [286, 104] width 99 height 30
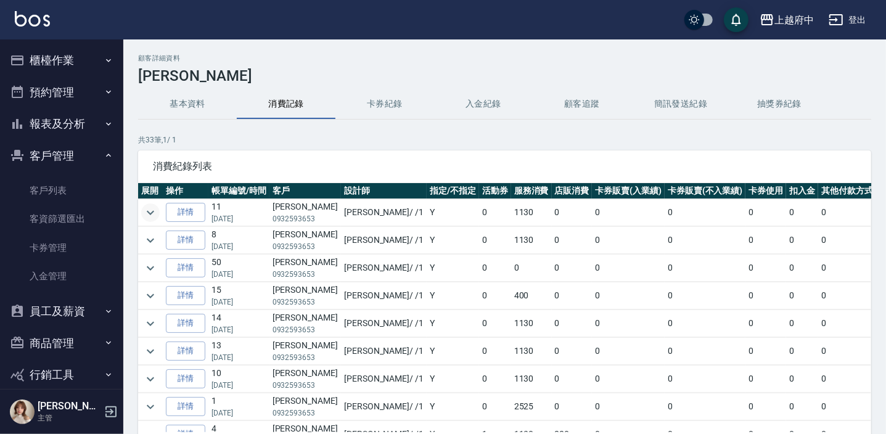
click at [150, 213] on icon "expand row" at bounding box center [150, 212] width 7 height 4
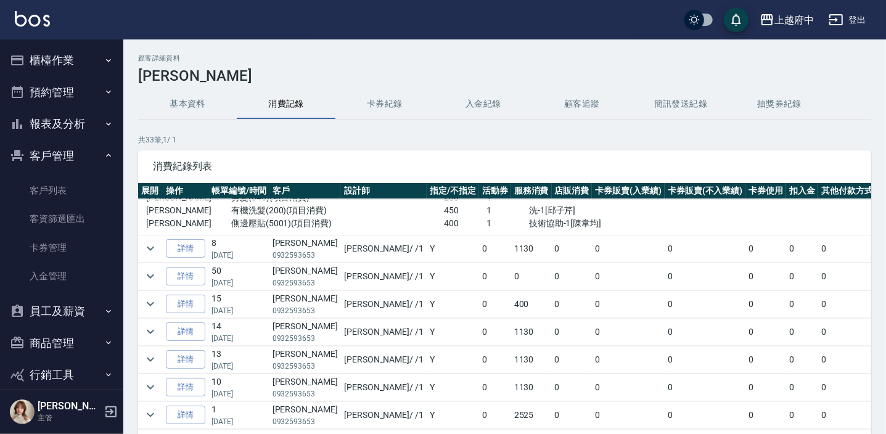
scroll to position [112, 0]
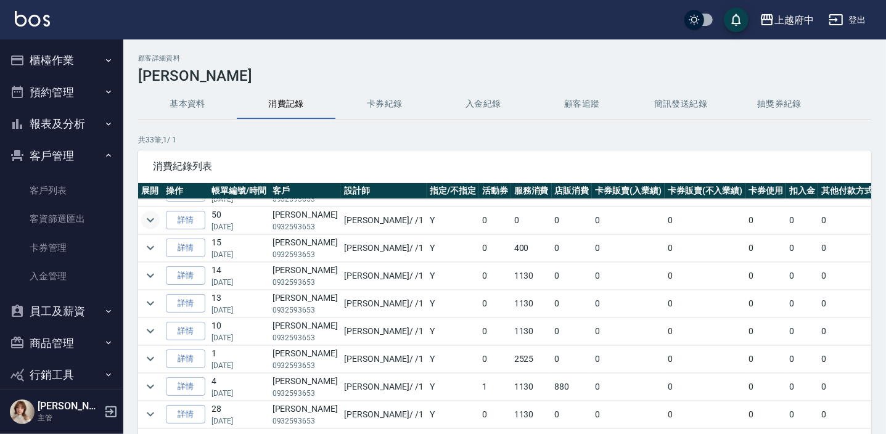
click at [154, 220] on icon "expand row" at bounding box center [150, 220] width 15 height 15
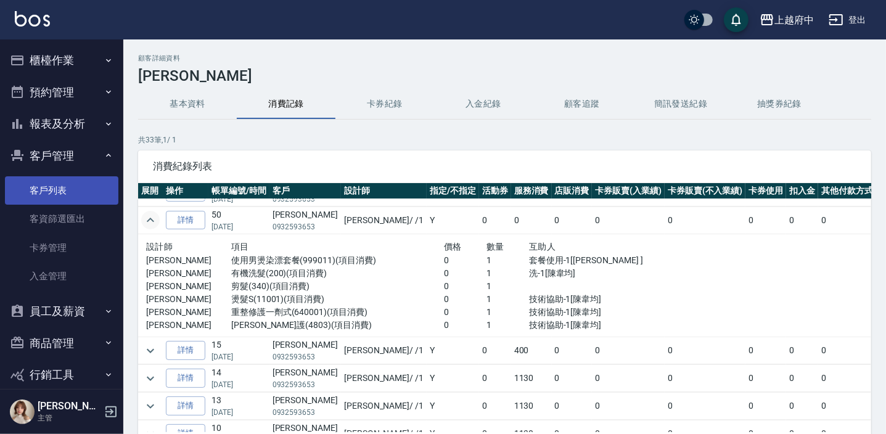
click at [49, 200] on link "客戶列表" at bounding box center [61, 190] width 113 height 28
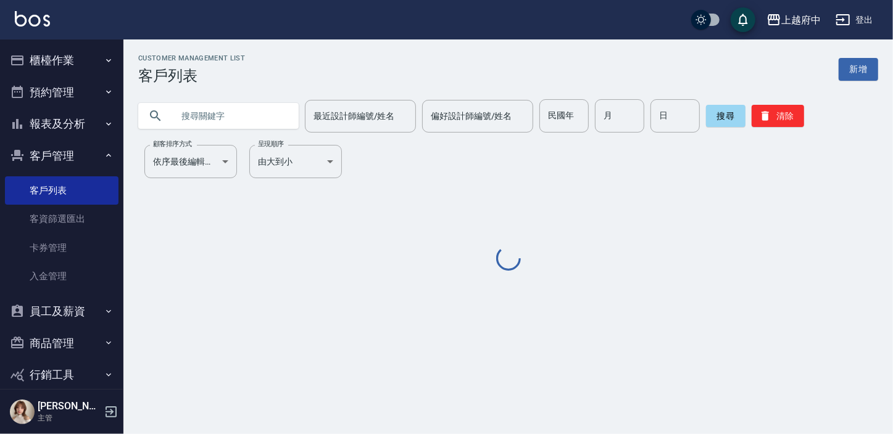
click at [214, 115] on input "text" at bounding box center [231, 115] width 116 height 33
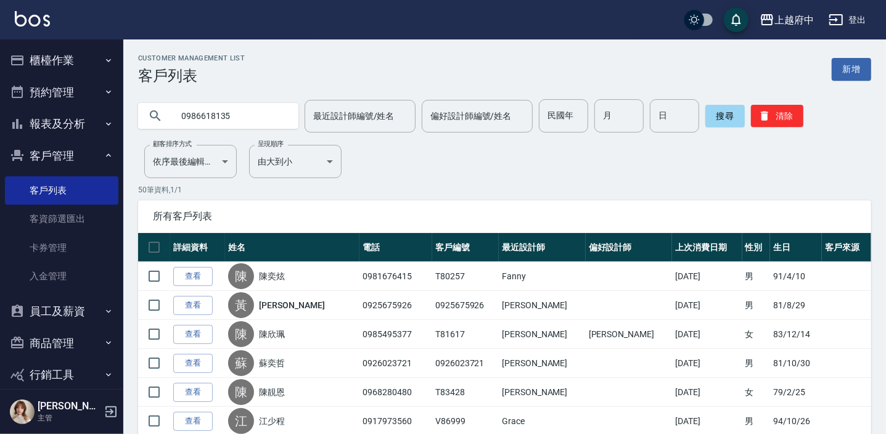
type input "0986618135"
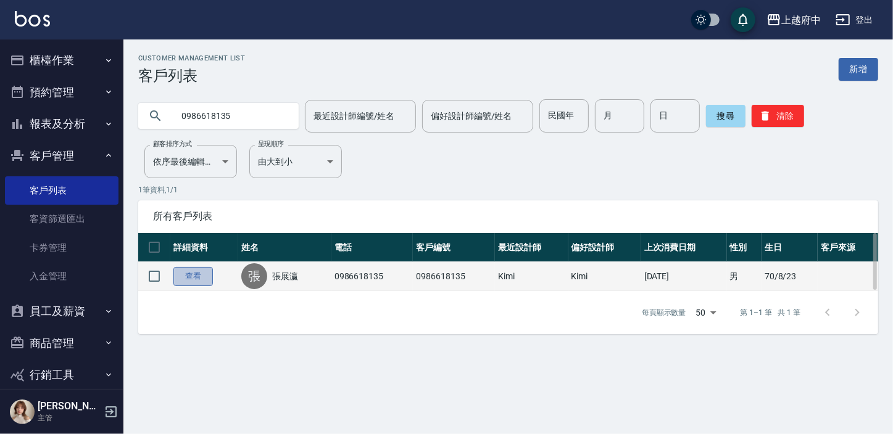
click at [205, 276] on link "查看" at bounding box center [192, 276] width 39 height 19
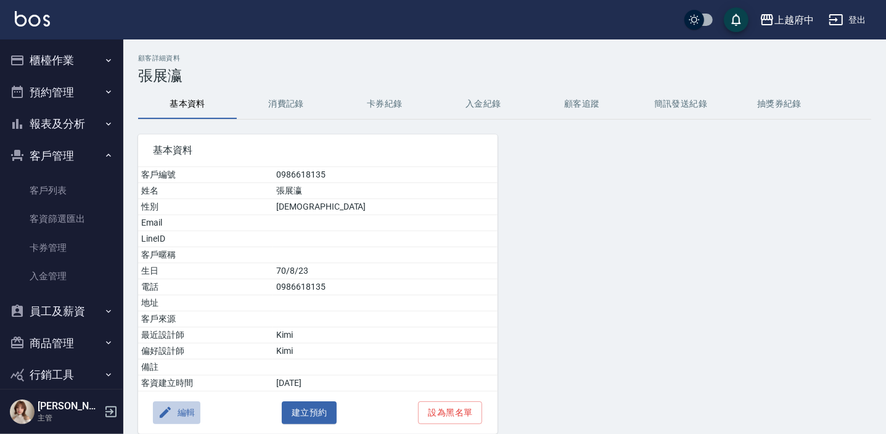
click at [188, 412] on button "編輯" at bounding box center [176, 413] width 47 height 23
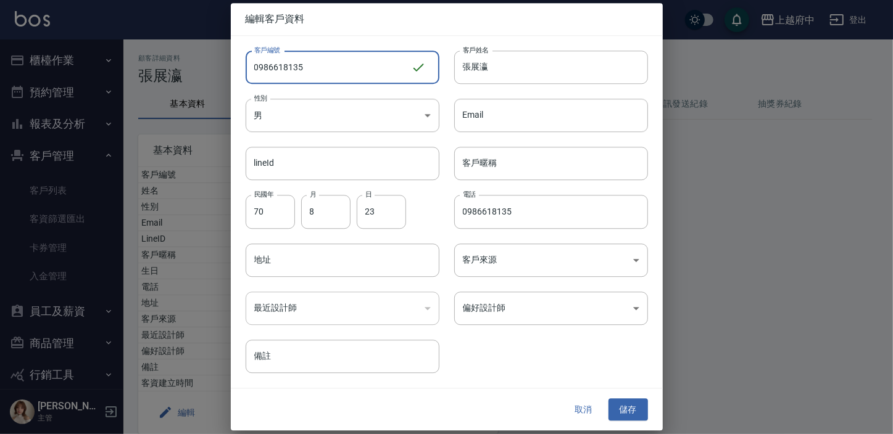
drag, startPoint x: 336, startPoint y: 67, endPoint x: 161, endPoint y: 75, distance: 175.4
click at [170, 78] on div "編輯客戶資料 客戶編號 0986618135 ​ 客戶編號 客戶姓名 張展瀛 客戶姓名 性別 男 [DEMOGRAPHIC_DATA] 性別 Email Em…" at bounding box center [446, 217] width 893 height 434
type input "ㄒ"
type input "V86998"
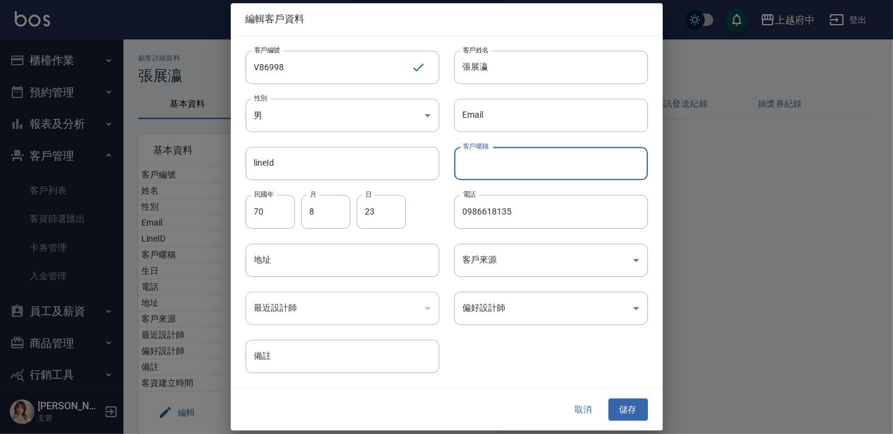
click at [513, 153] on input "客戶暱稱" at bounding box center [551, 163] width 194 height 33
type input "2027/09"
click at [496, 361] on div "客戶編號 V86998 ​ 客戶編號 客戶姓名 張展瀛 客戶姓名 性別 男 [DEMOGRAPHIC_DATA] 性別 Email Email lineId …" at bounding box center [439, 204] width 417 height 337
click at [629, 405] on button "儲存" at bounding box center [627, 409] width 39 height 23
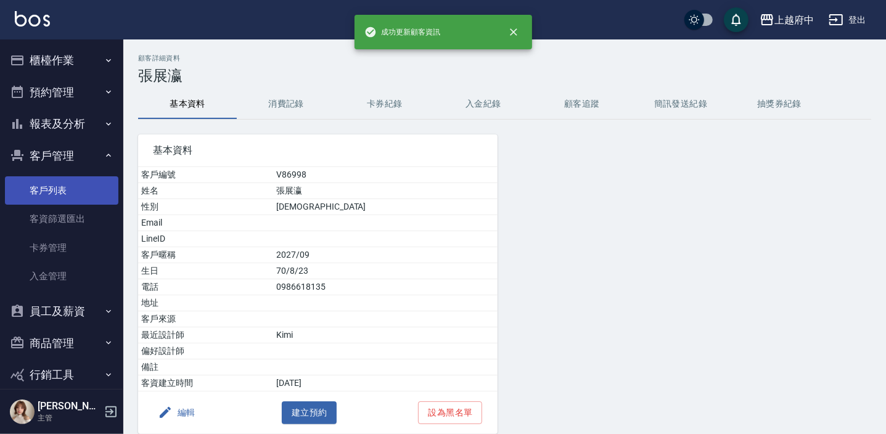
click at [47, 194] on link "客戶列表" at bounding box center [61, 190] width 113 height 28
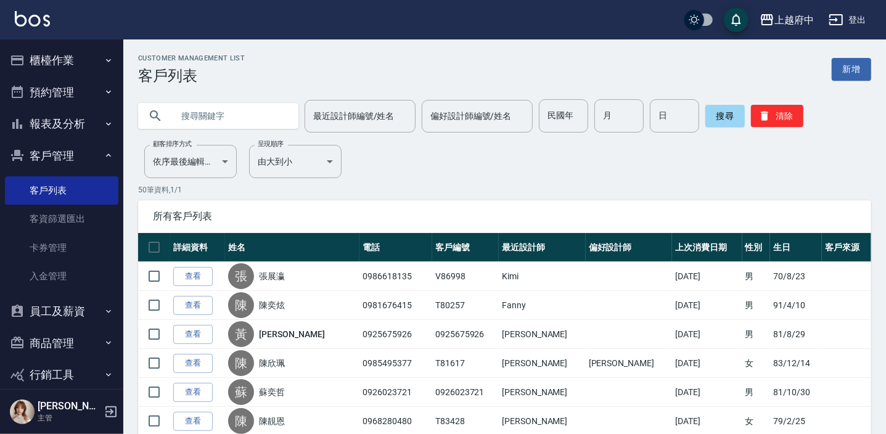
click at [191, 117] on input "text" at bounding box center [231, 115] width 116 height 33
type input "0987164642"
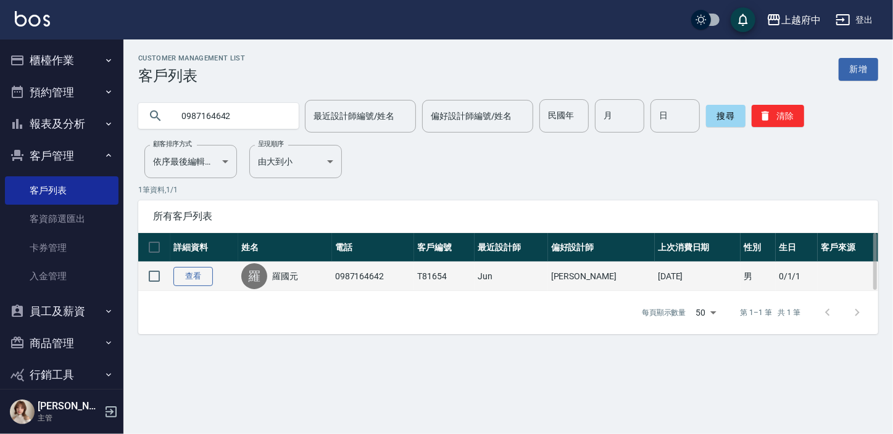
click at [191, 279] on link "查看" at bounding box center [192, 276] width 39 height 19
